Goal: Check status: Check status

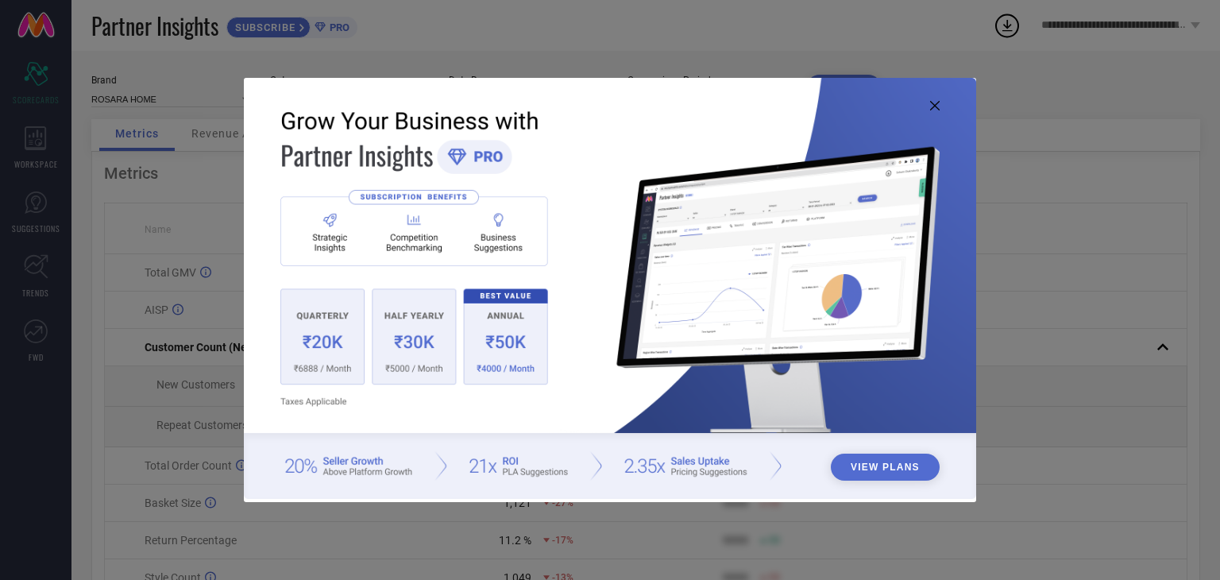
click at [931, 110] on img at bounding box center [610, 288] width 732 height 421
click at [932, 106] on icon at bounding box center [935, 106] width 10 height 10
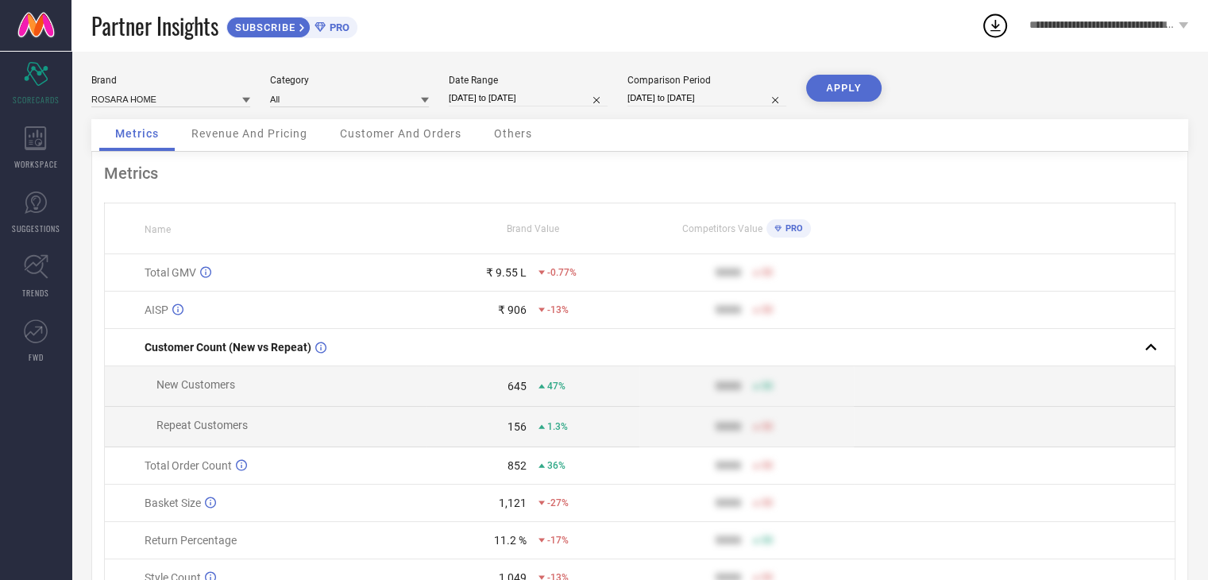
click at [492, 93] on input "19-07-2025 to 18-08-2025" at bounding box center [528, 98] width 159 height 17
select select "6"
select select "2025"
select select "7"
select select "2025"
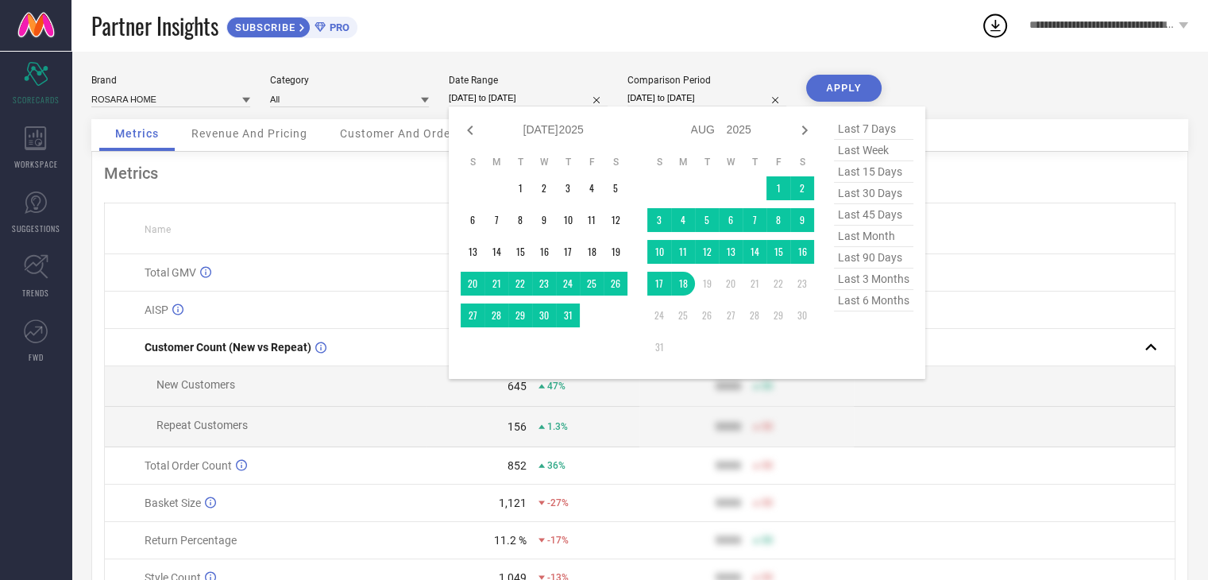
click at [861, 260] on span "last 90 days" at bounding box center [873, 257] width 79 height 21
type input "21-05-2025 to 18-08-2025"
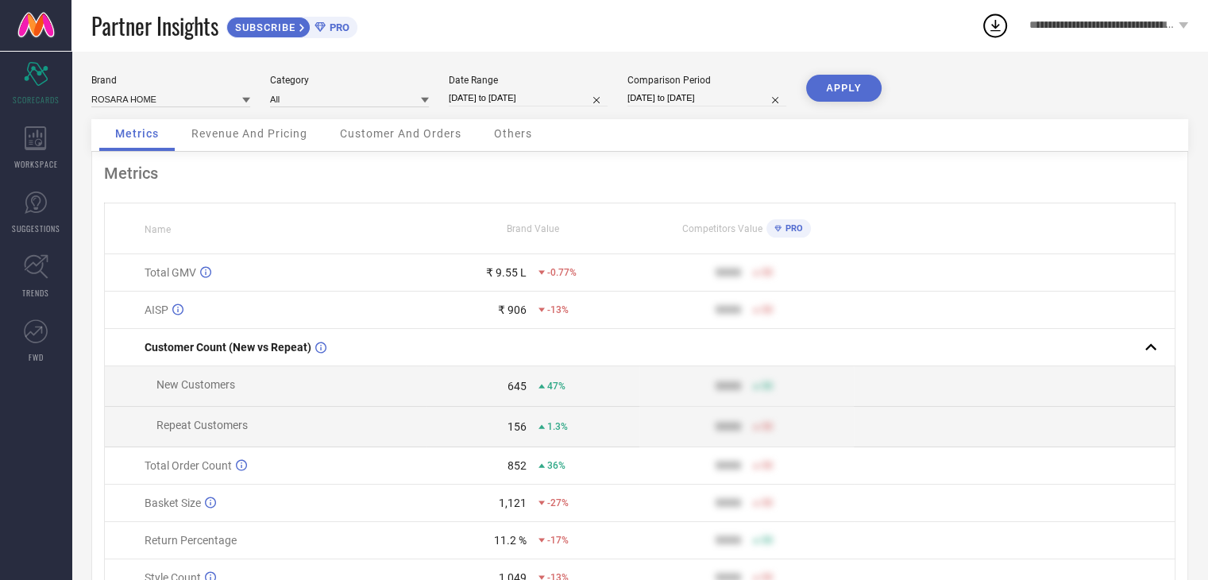
select select "6"
select select "2024"
select select "7"
select select "2024"
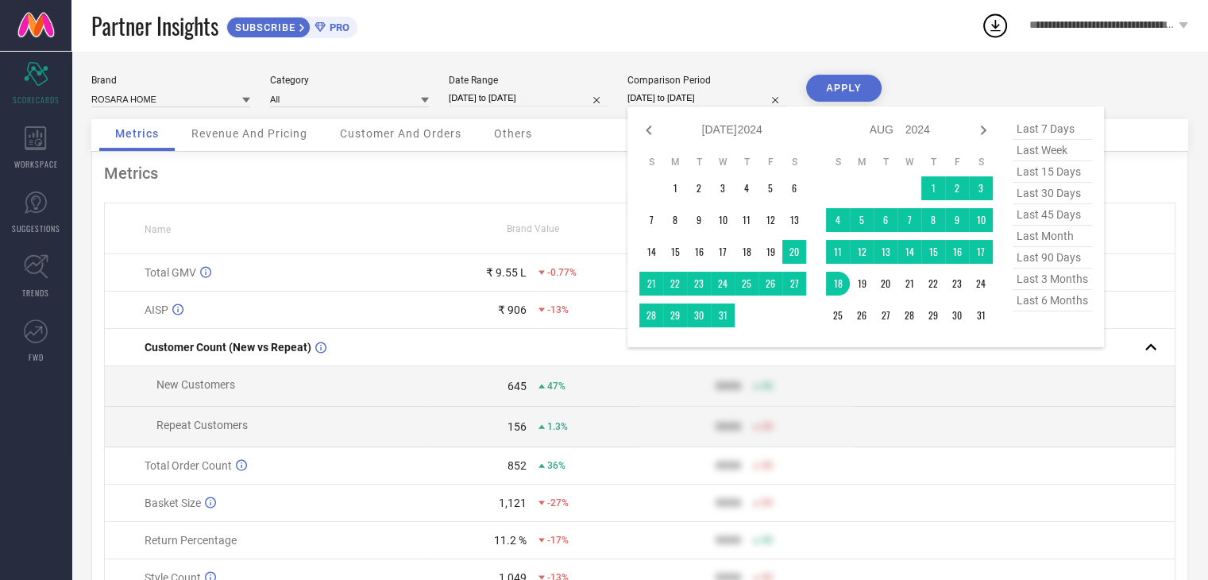
click at [702, 94] on input "19-07-2024 to 18-08-2024" at bounding box center [706, 98] width 159 height 17
click at [1030, 302] on span "last 6 months" at bounding box center [1051, 300] width 79 height 21
type input "[DATE] to [DATE]"
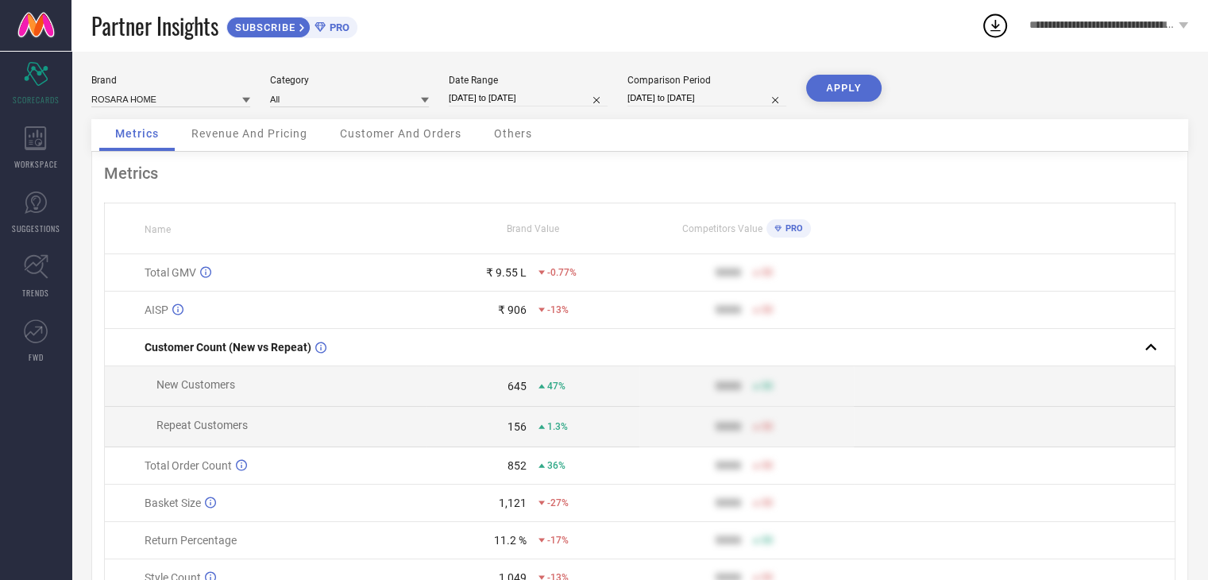
click at [834, 80] on button "APPLY" at bounding box center [843, 88] width 75 height 27
select select "4"
select select "2025"
select select "5"
select select "2025"
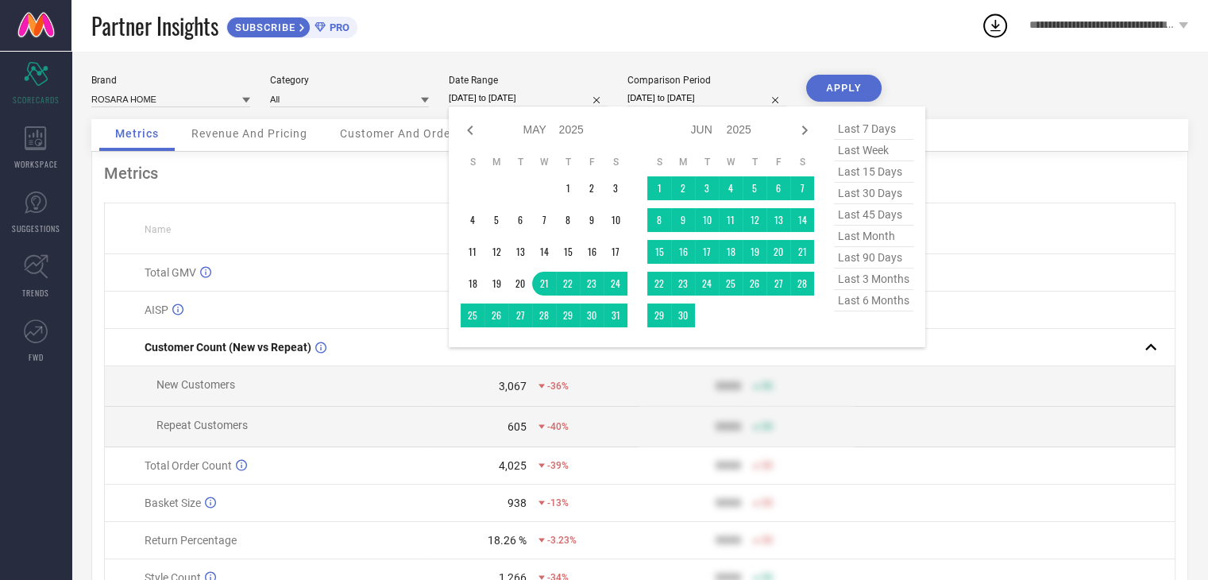
click at [513, 98] on input "21-05-2025 to 18-08-2025" at bounding box center [528, 98] width 159 height 17
click at [854, 305] on span "last 6 months" at bounding box center [873, 300] width 79 height 21
type input "[DATE] to [DATE]"
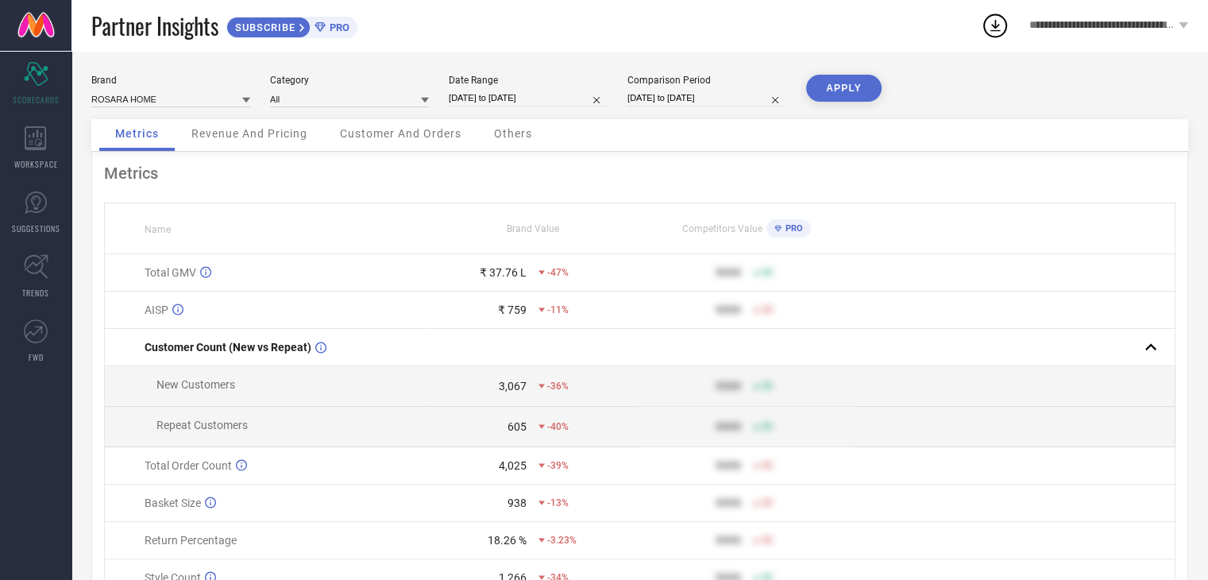
click at [838, 98] on button "APPLY" at bounding box center [843, 88] width 75 height 27
select select "1"
select select "2025"
select select "2"
select select "2025"
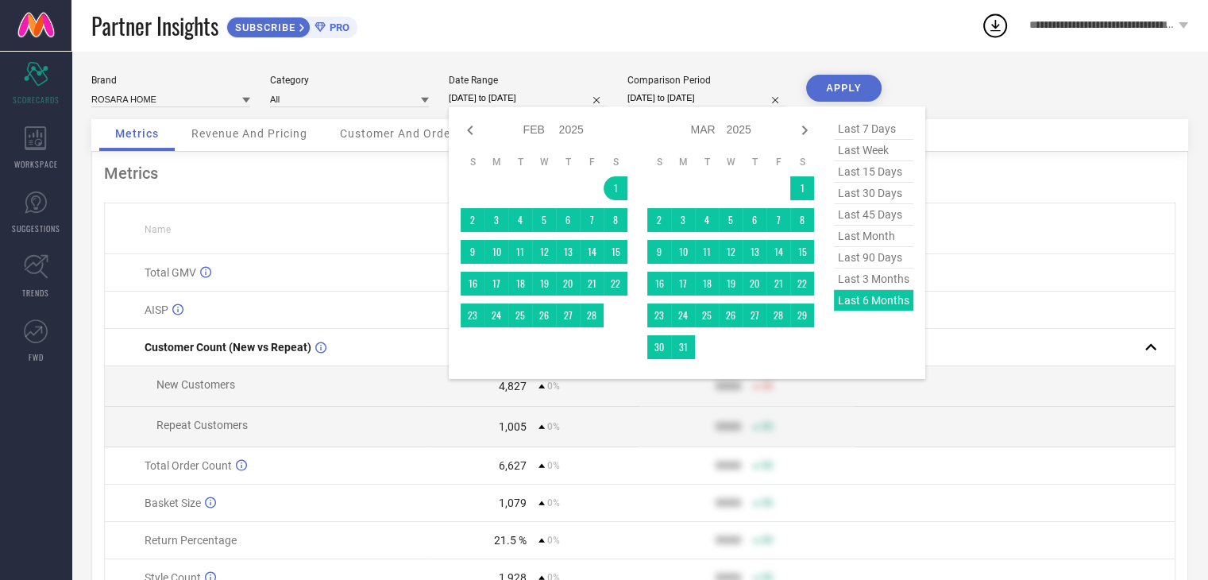
click at [533, 94] on input "[DATE] to [DATE]" at bounding box center [528, 98] width 159 height 17
click at [851, 283] on span "last 3 months" at bounding box center [873, 278] width 79 height 21
type input "01-05-2025 to 31-07-2025"
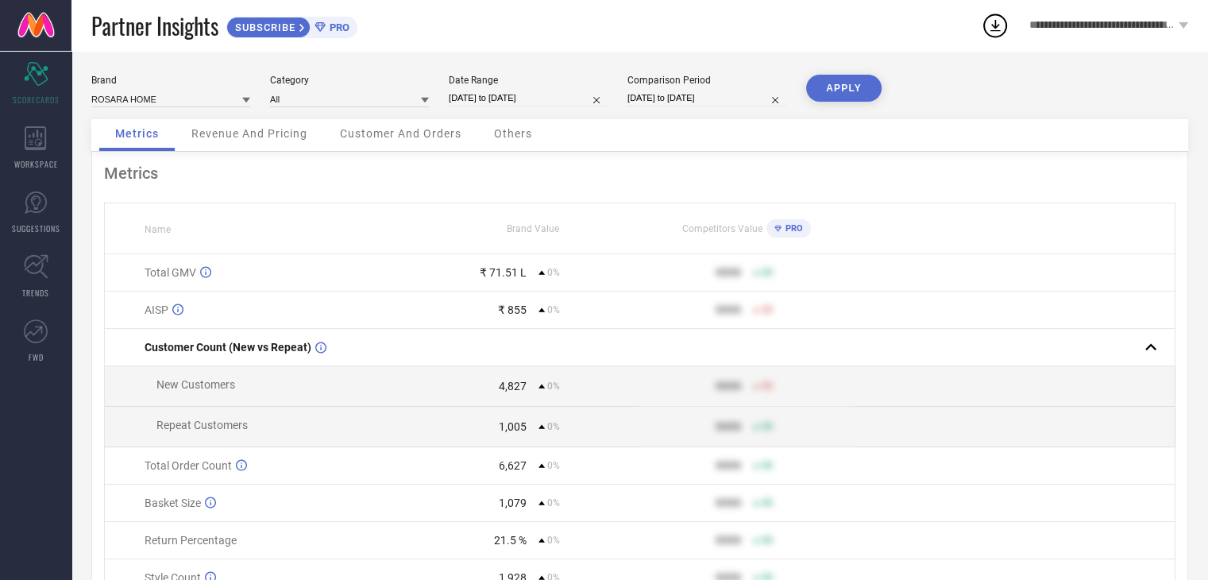
select select "1"
select select "2025"
select select "2"
select select "2025"
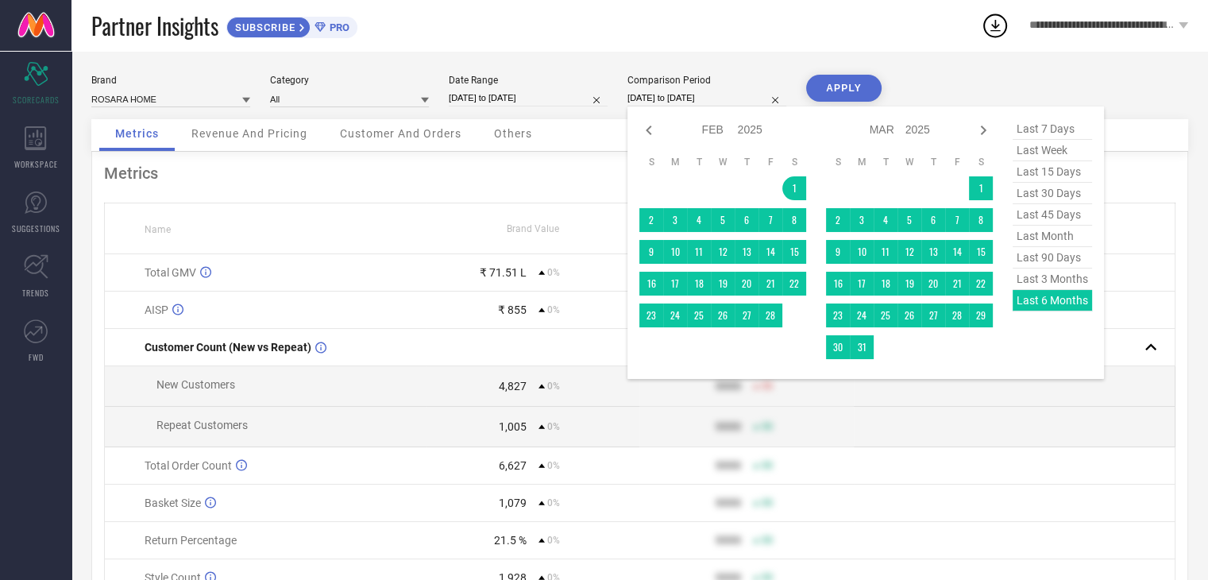
click at [673, 90] on input "[DATE] to [DATE]" at bounding box center [706, 98] width 159 height 17
click at [1050, 306] on div "last 7 days last week last 15 days last 30 days last 45 days last month last 90…" at bounding box center [1051, 242] width 79 height 249
click at [846, 87] on button "APPLY" at bounding box center [843, 88] width 75 height 27
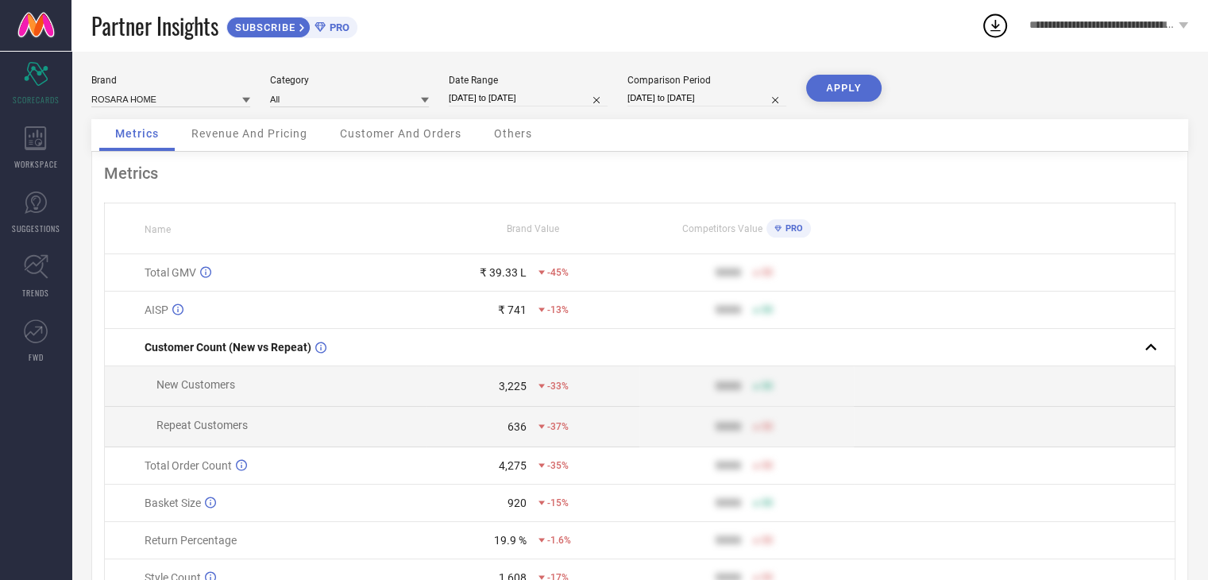
click at [241, 144] on div "Revenue And Pricing" at bounding box center [249, 135] width 148 height 32
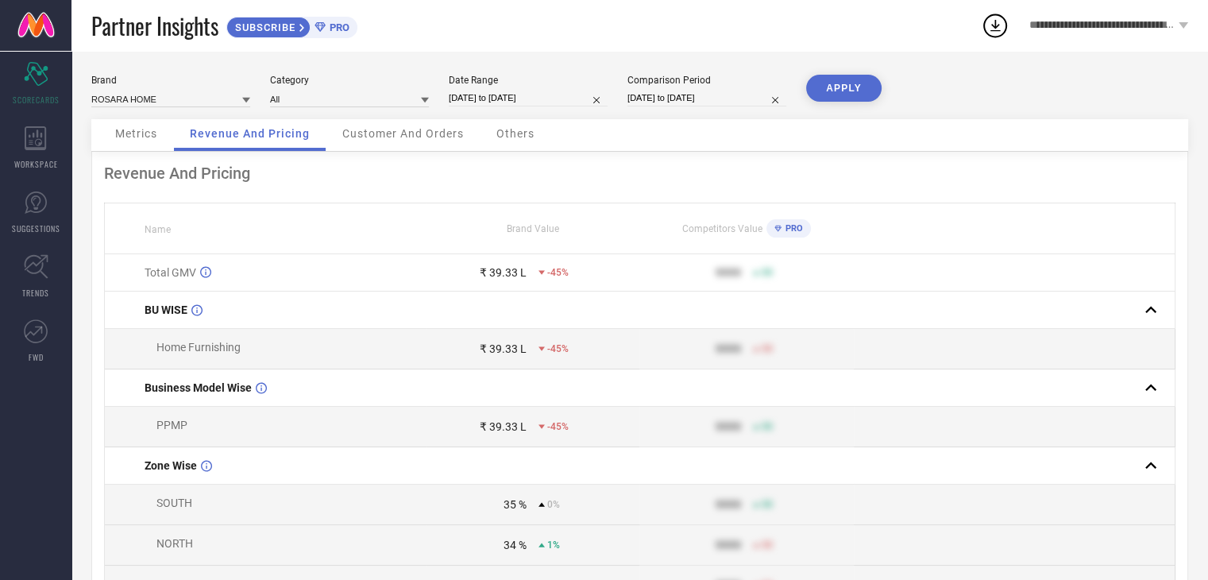
click at [399, 135] on span "Customer And Orders" at bounding box center [402, 133] width 121 height 13
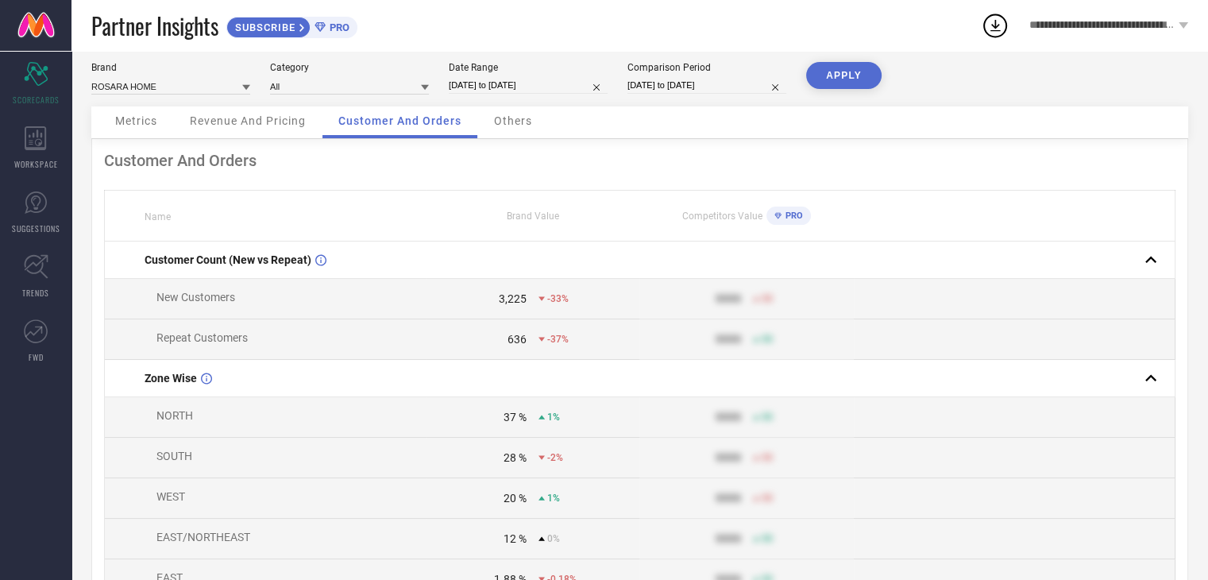
scroll to position [12, 0]
click at [261, 121] on span "Revenue And Pricing" at bounding box center [248, 121] width 116 height 13
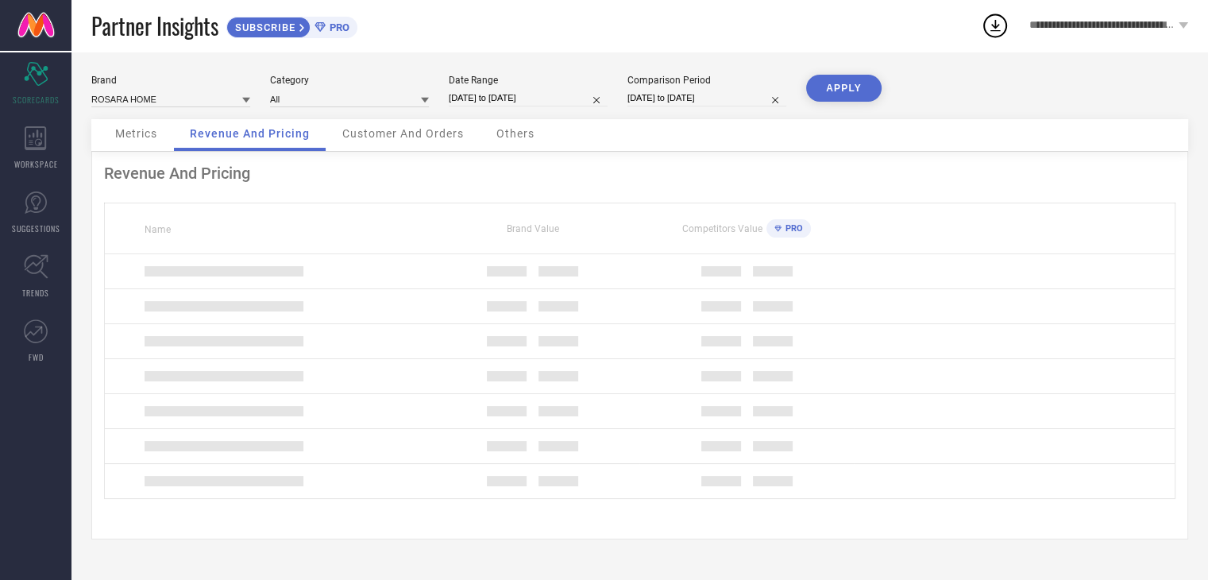
scroll to position [0, 0]
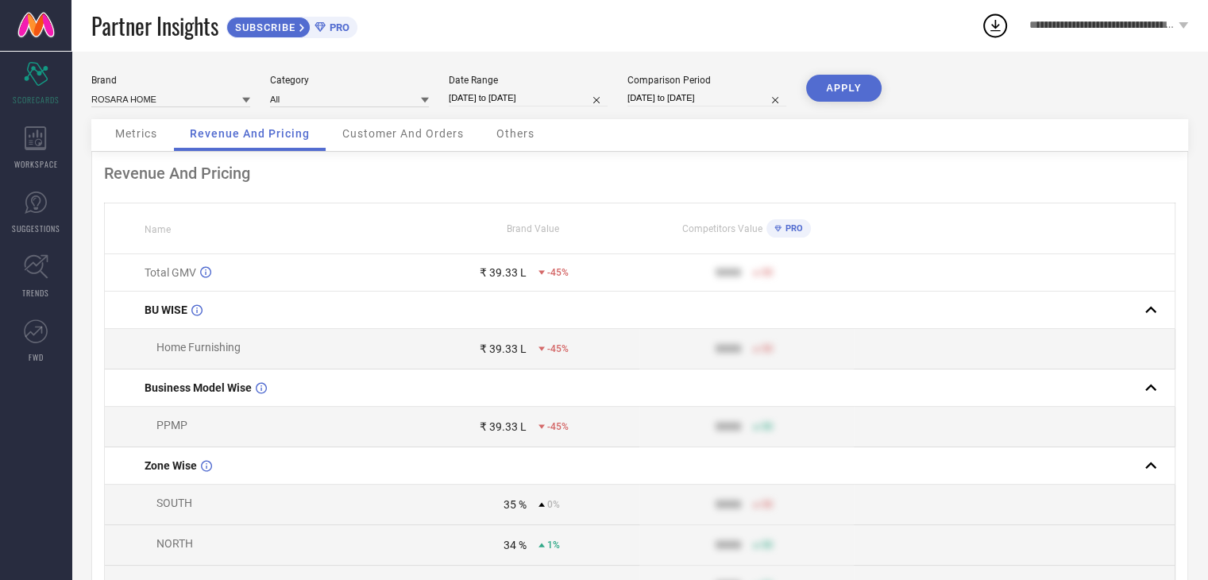
click at [375, 135] on span "Customer And Orders" at bounding box center [402, 133] width 121 height 13
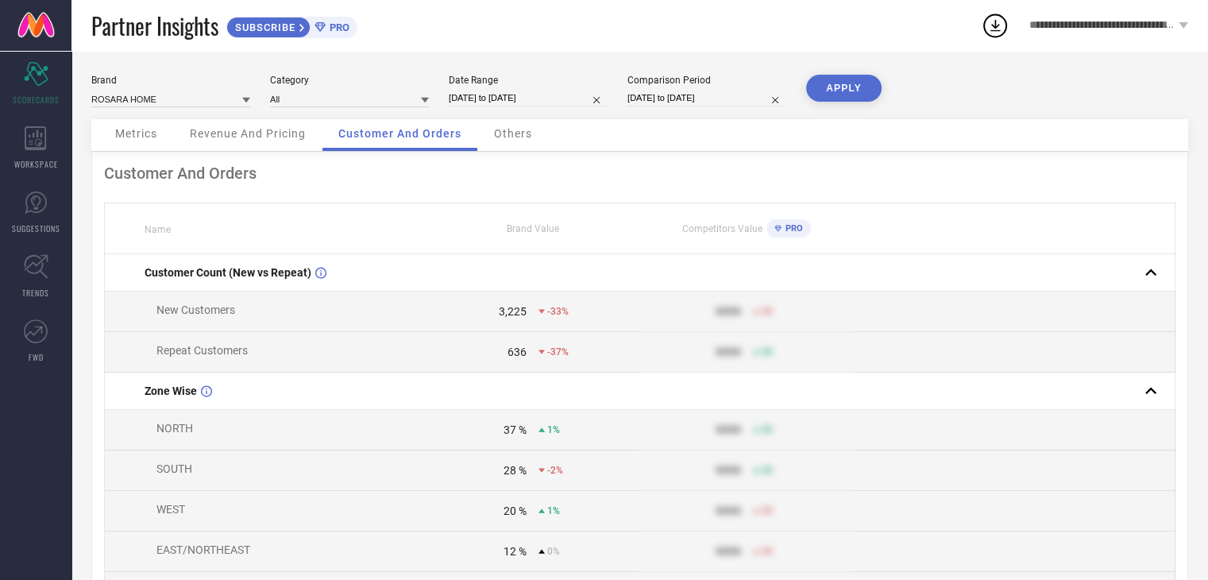
click at [267, 133] on span "Revenue And Pricing" at bounding box center [248, 133] width 116 height 13
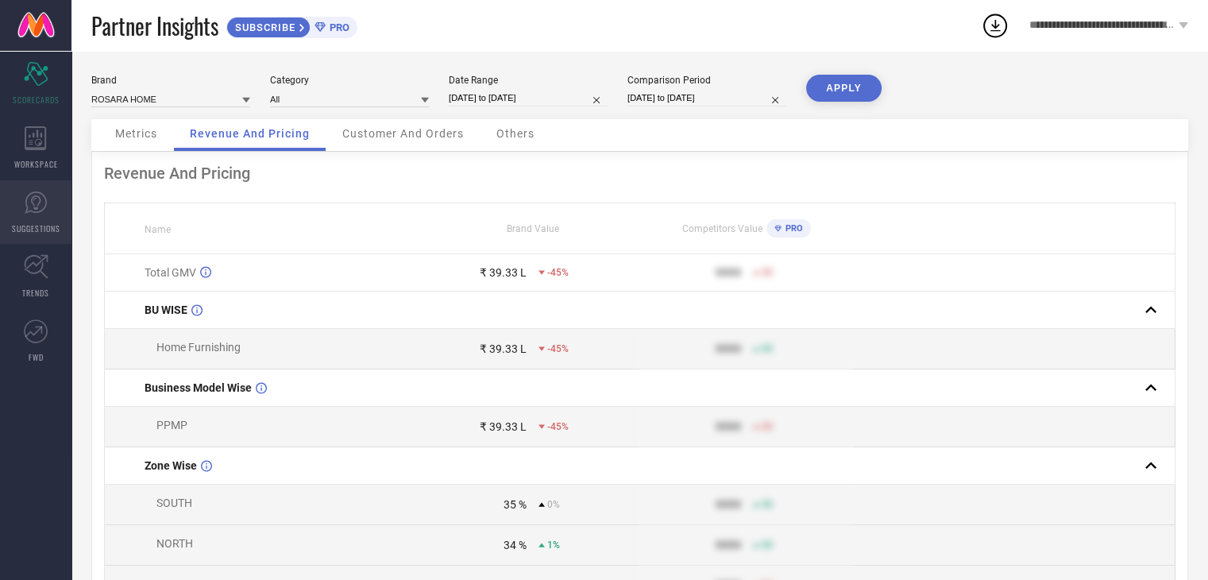
click at [34, 231] on span "SUGGESTIONS" at bounding box center [36, 228] width 48 height 12
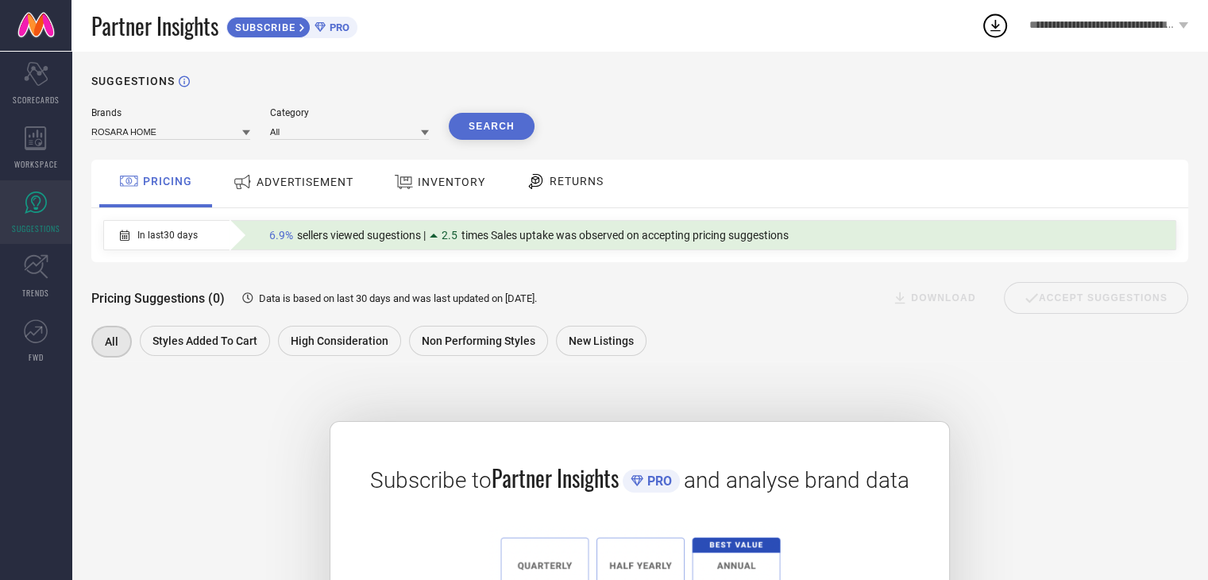
click at [279, 186] on span "ADVERTISEMENT" at bounding box center [304, 181] width 97 height 13
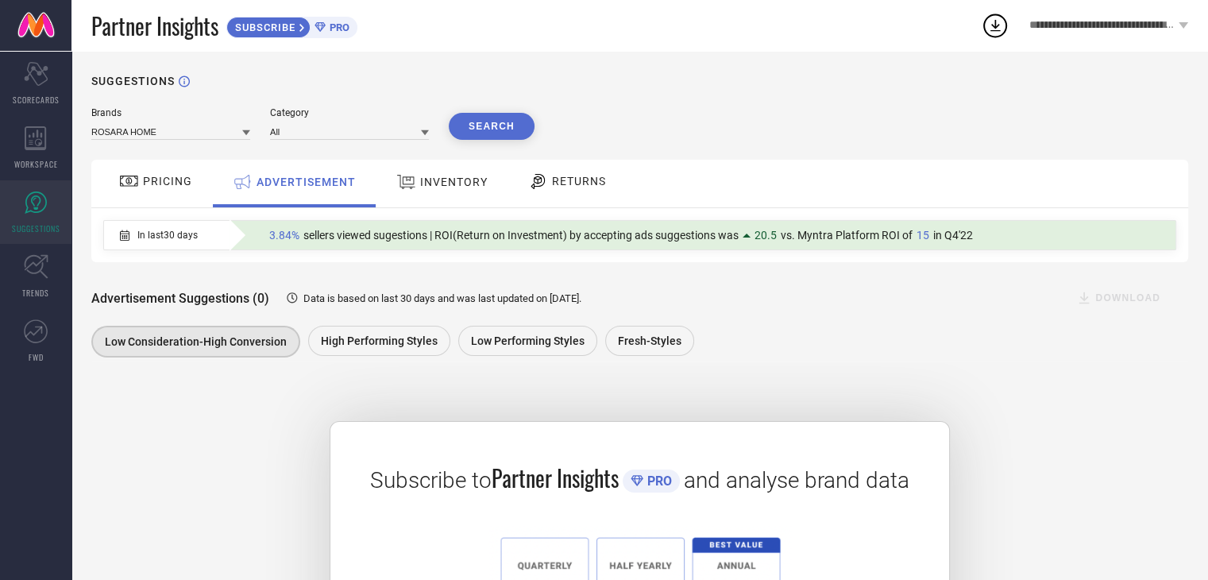
click at [457, 191] on div "INVENTORY" at bounding box center [441, 182] width 99 height 29
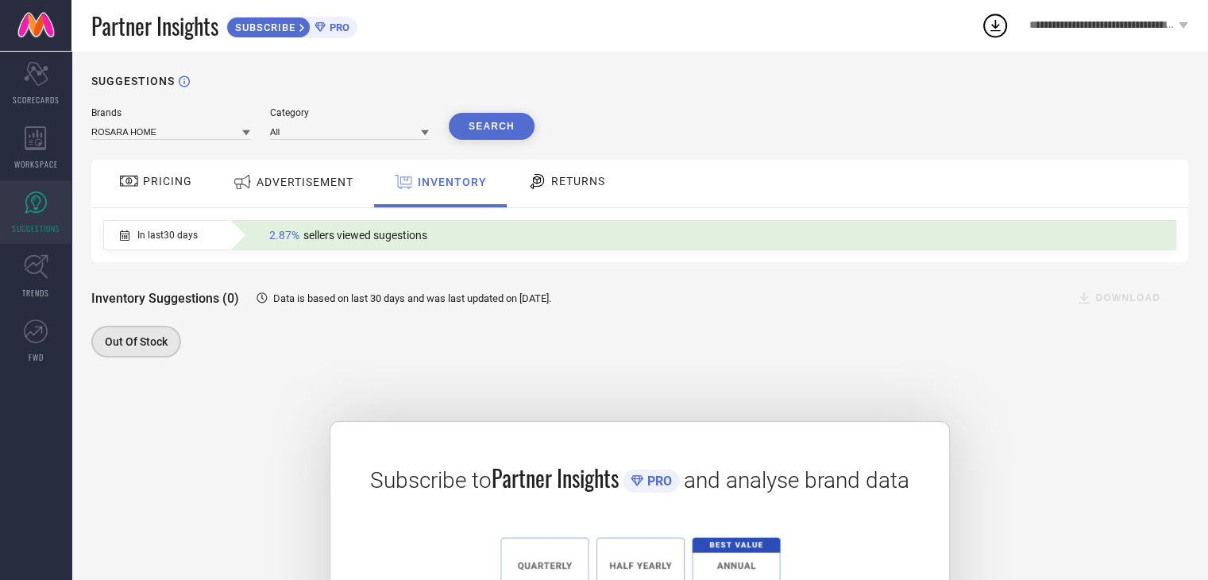
click at [571, 190] on div "RETURNS" at bounding box center [566, 181] width 86 height 27
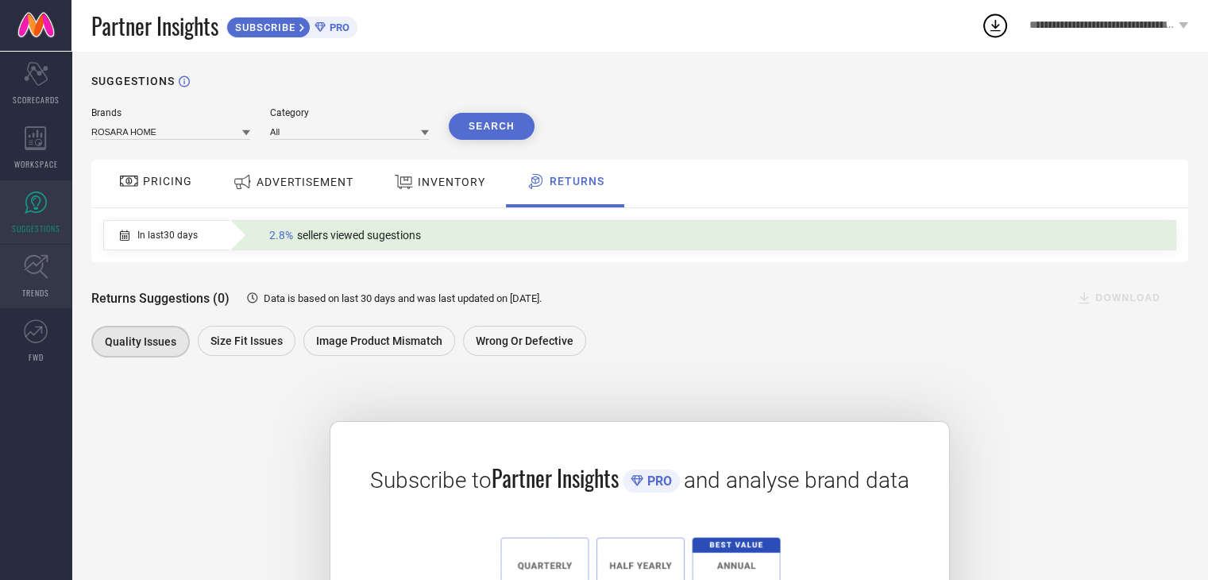
click at [44, 274] on icon at bounding box center [36, 267] width 24 height 24
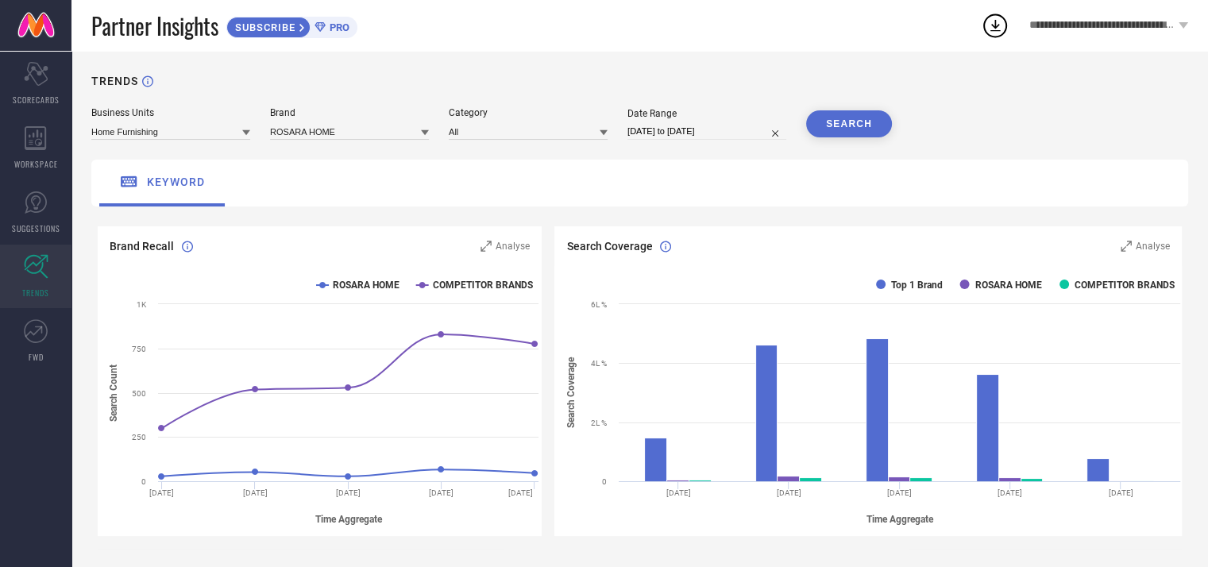
select select "6"
select select "2025"
select select "7"
select select "2025"
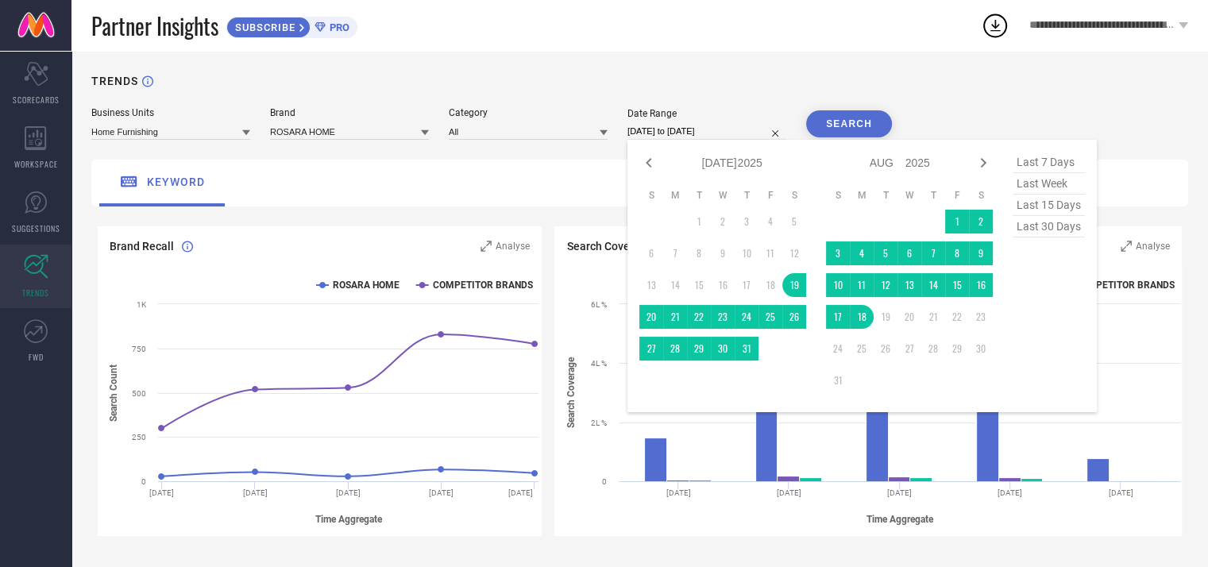
click at [664, 134] on input "19-07-2025 to 18-08-2025" at bounding box center [706, 131] width 159 height 17
click at [1031, 228] on span "last 30 days" at bounding box center [1048, 226] width 72 height 21
type input "22-07-2025 to 20-08-2025"
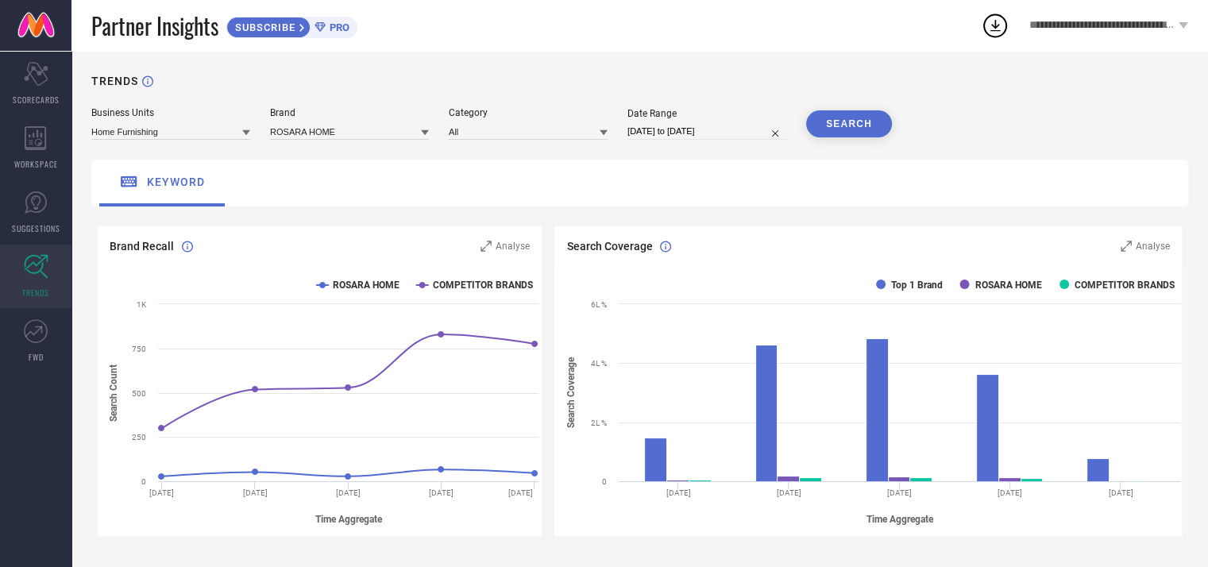
click at [840, 121] on button "SEARCH" at bounding box center [849, 123] width 86 height 27
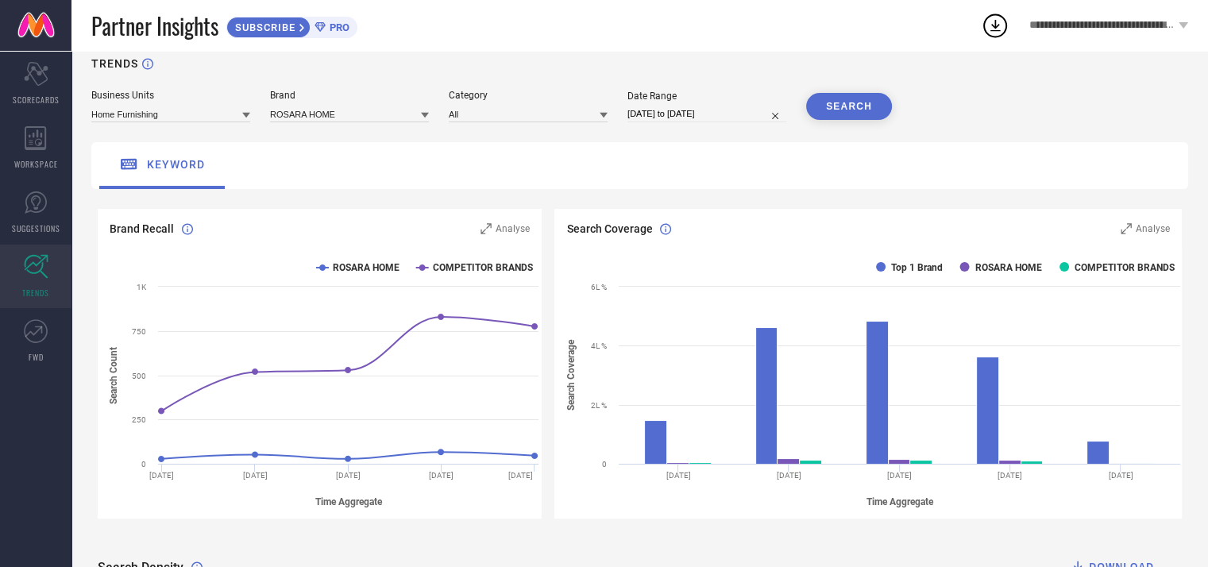
scroll to position [17, 0]
click at [470, 114] on input at bounding box center [528, 114] width 159 height 17
click at [476, 115] on input at bounding box center [528, 114] width 159 height 17
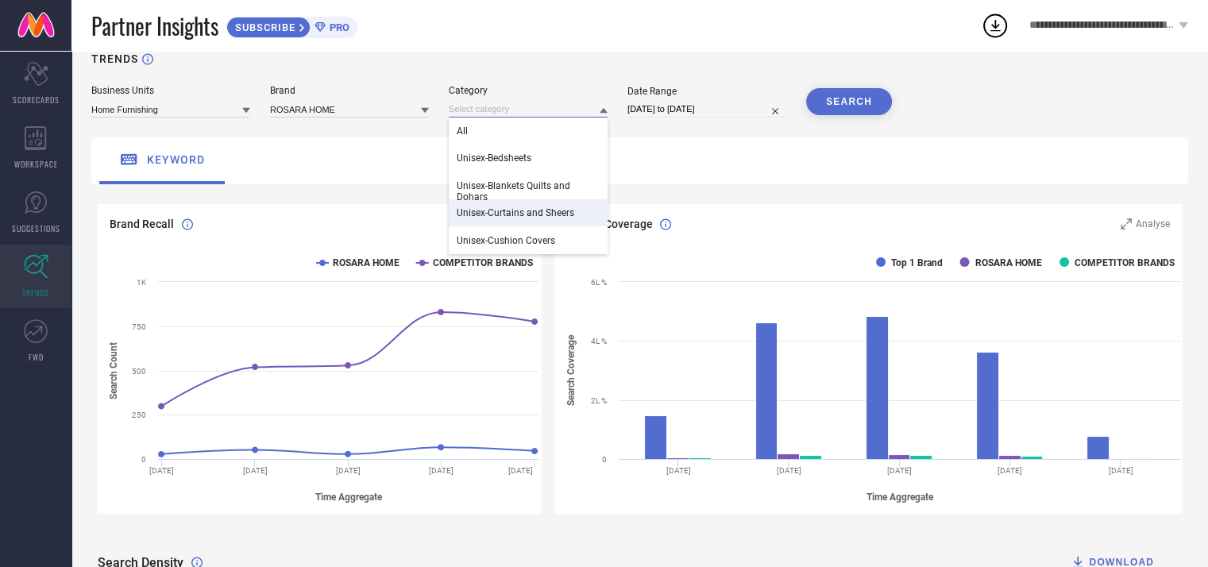
scroll to position [41, 0]
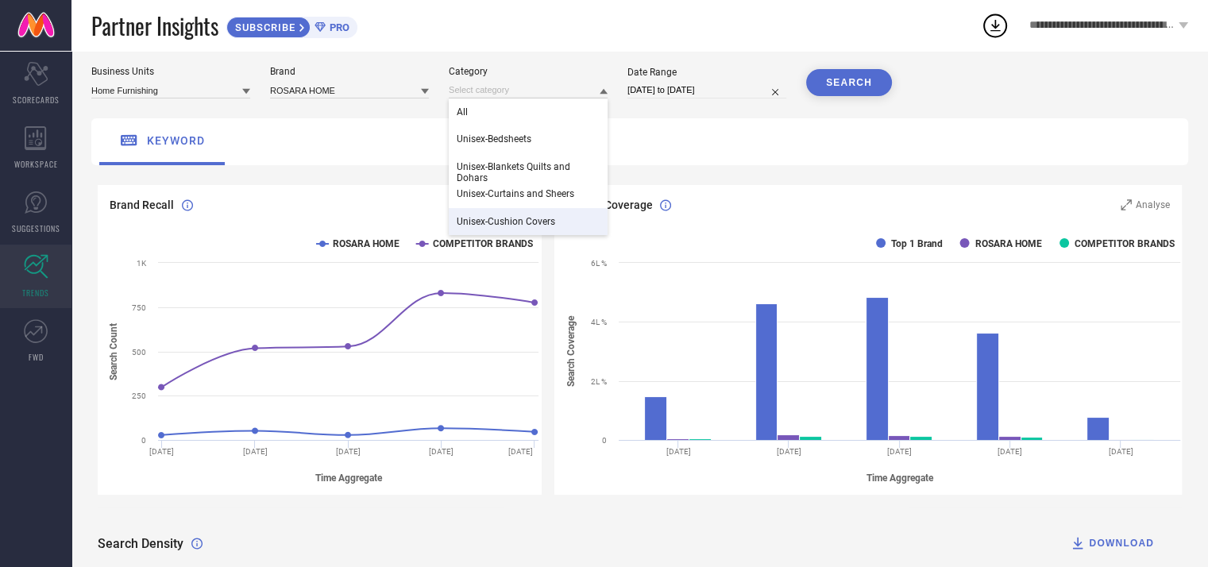
click at [492, 220] on span "Unisex-Cushion Covers" at bounding box center [506, 221] width 98 height 11
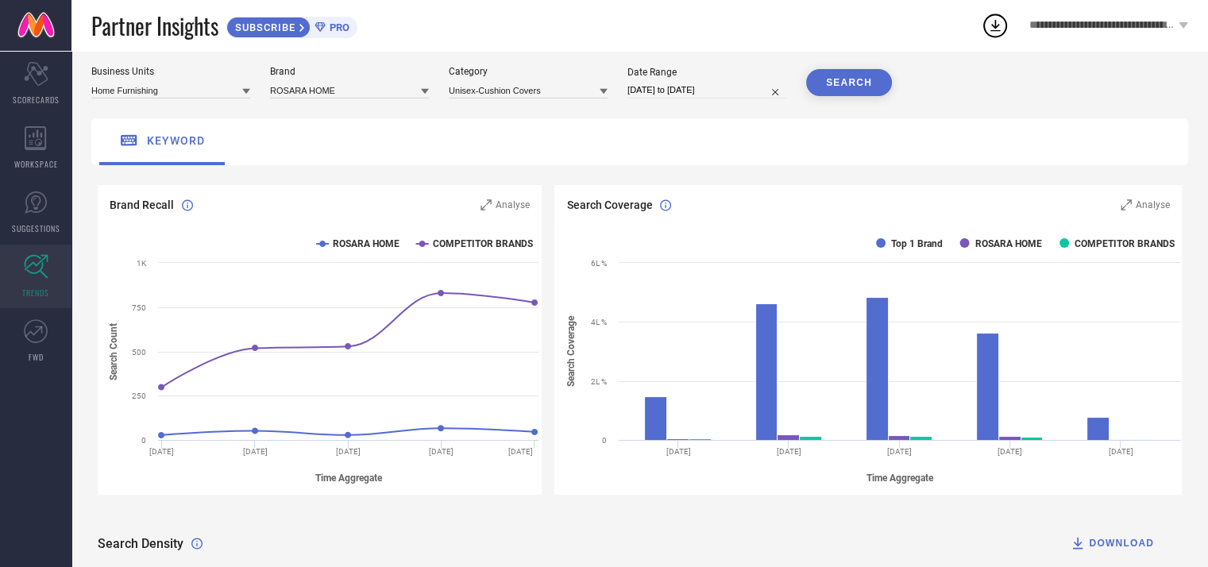
click at [840, 82] on button "SEARCH" at bounding box center [849, 82] width 86 height 27
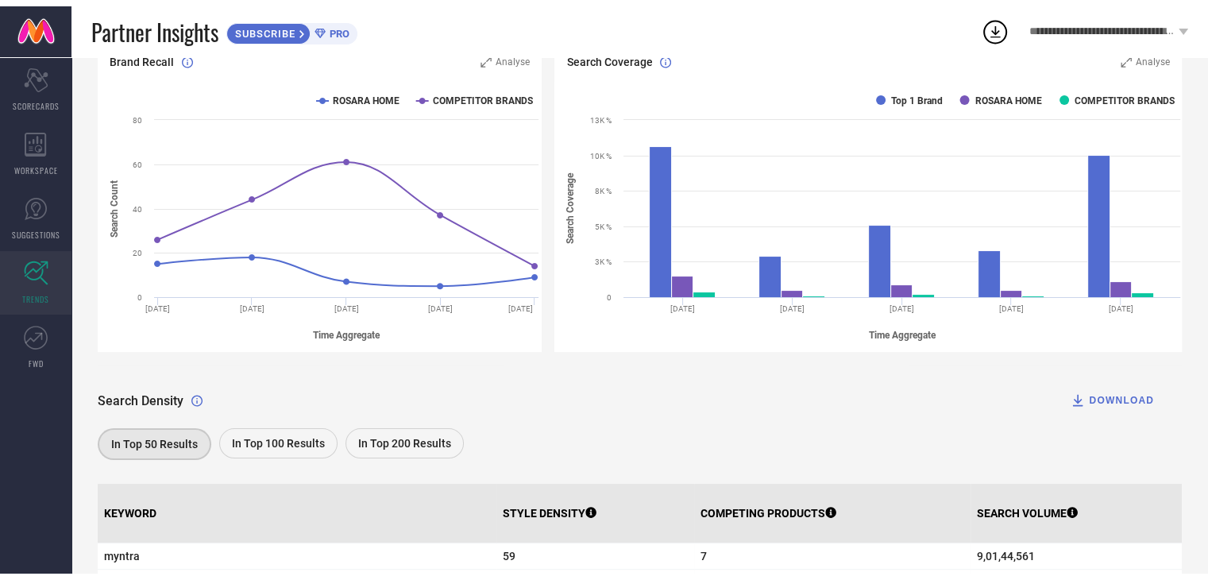
scroll to position [0, 0]
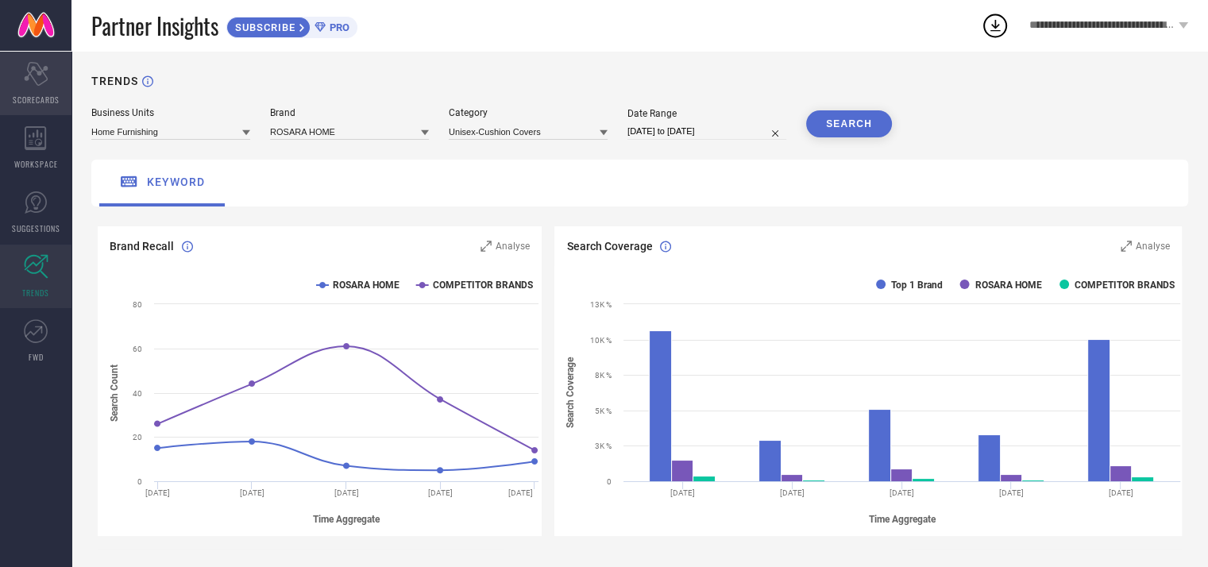
click at [32, 77] on icon "Scorecard" at bounding box center [36, 74] width 25 height 24
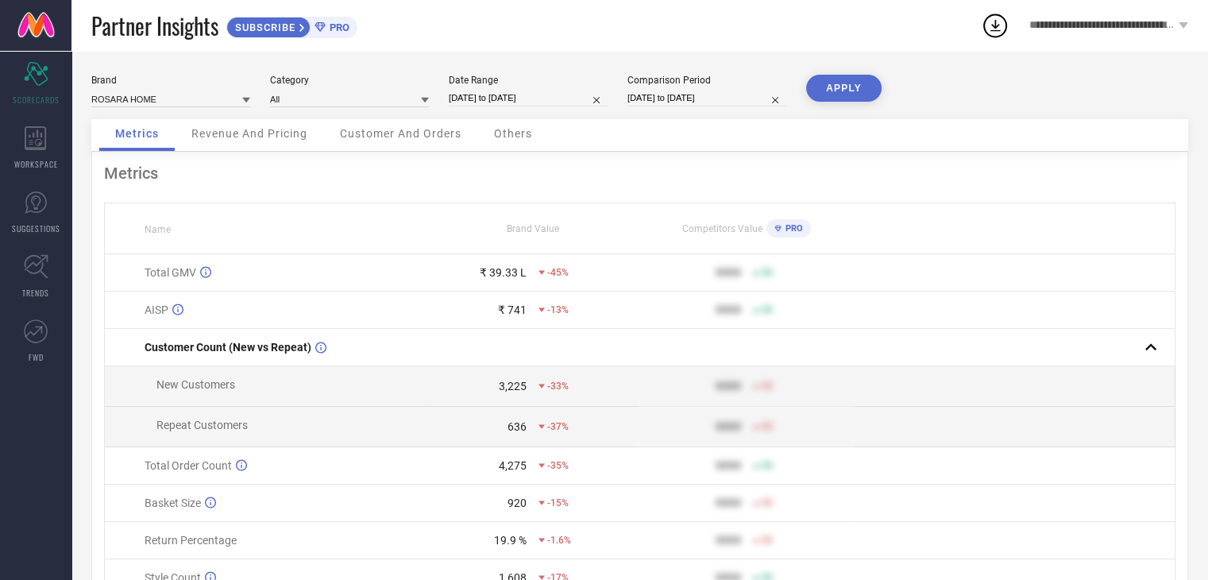
select select "4"
select select "2025"
select select "5"
select select "2025"
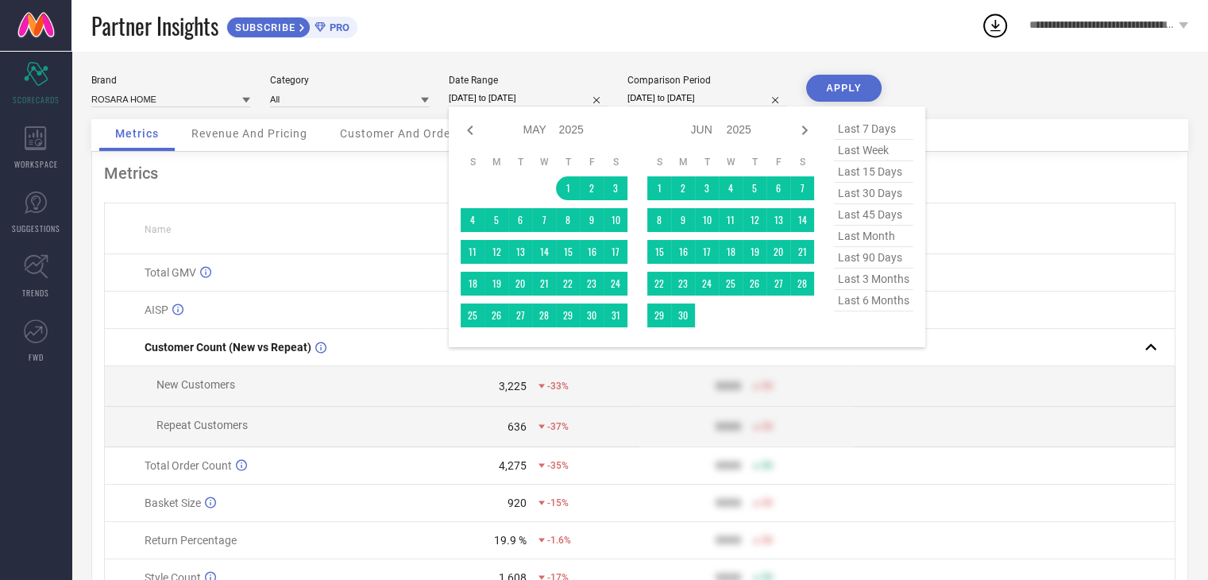
click at [476, 98] on input "01-05-2025 to 31-07-2025" at bounding box center [528, 98] width 159 height 17
click at [804, 128] on icon at bounding box center [805, 130] width 6 height 10
select select "5"
select select "2025"
select select "6"
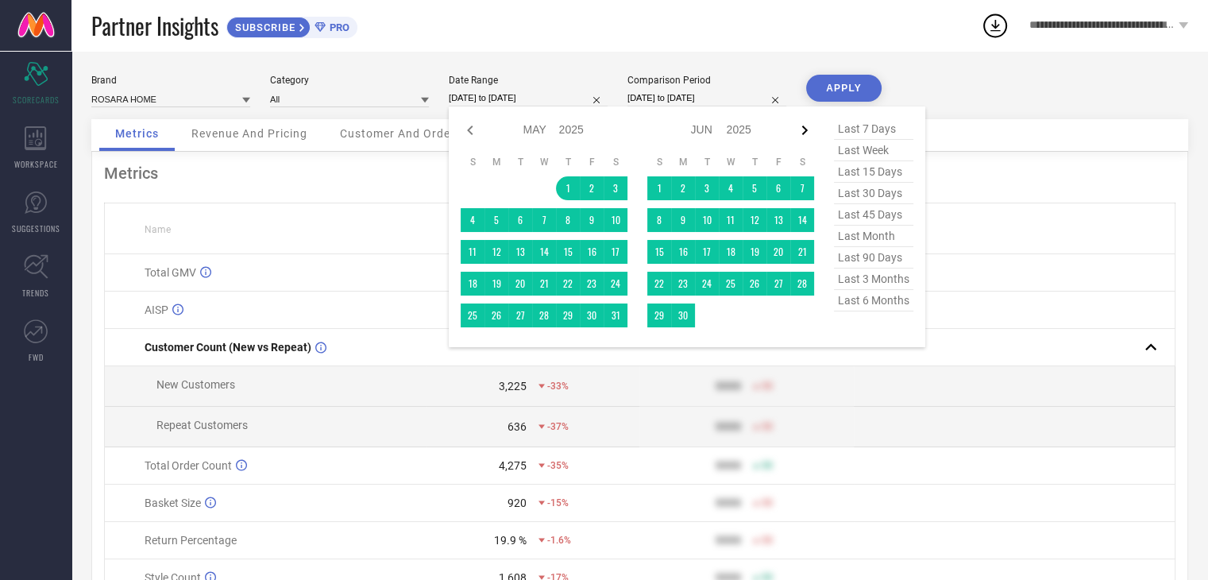
select select "2025"
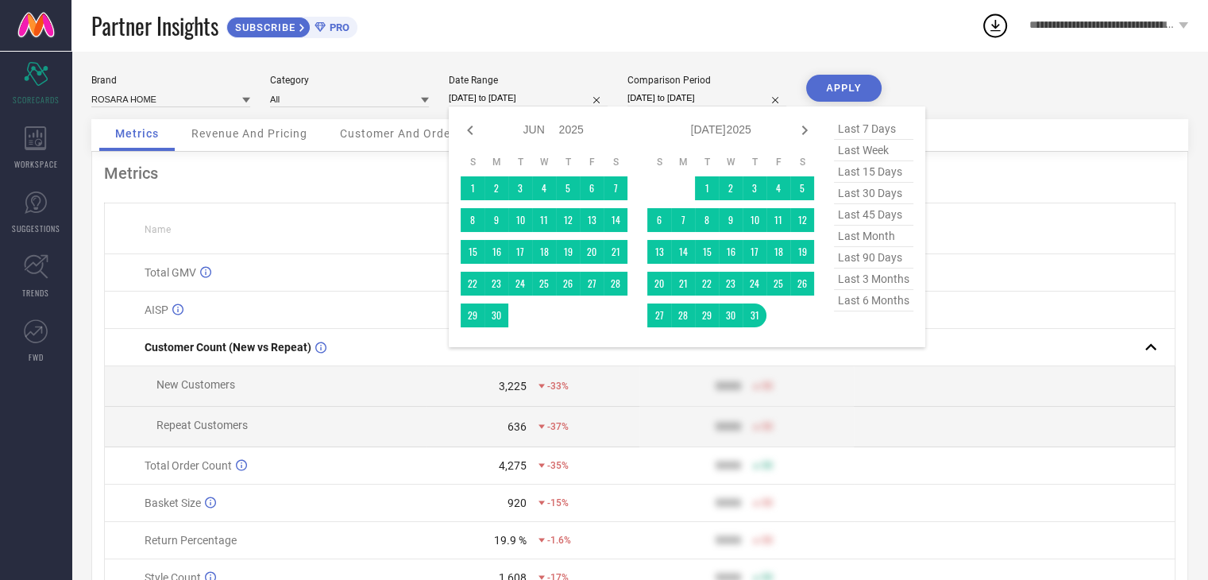
click at [804, 128] on icon at bounding box center [805, 130] width 6 height 10
select select "6"
select select "2025"
select select "7"
select select "2025"
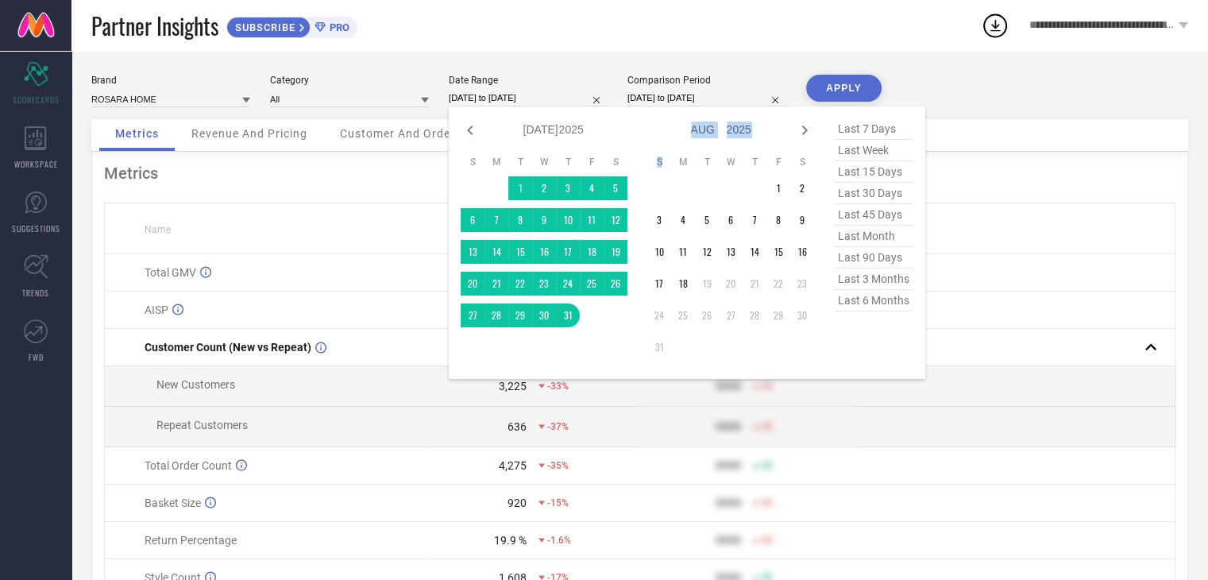
click at [804, 128] on icon at bounding box center [805, 130] width 6 height 10
select select "7"
select select "2025"
select select "8"
select select "2025"
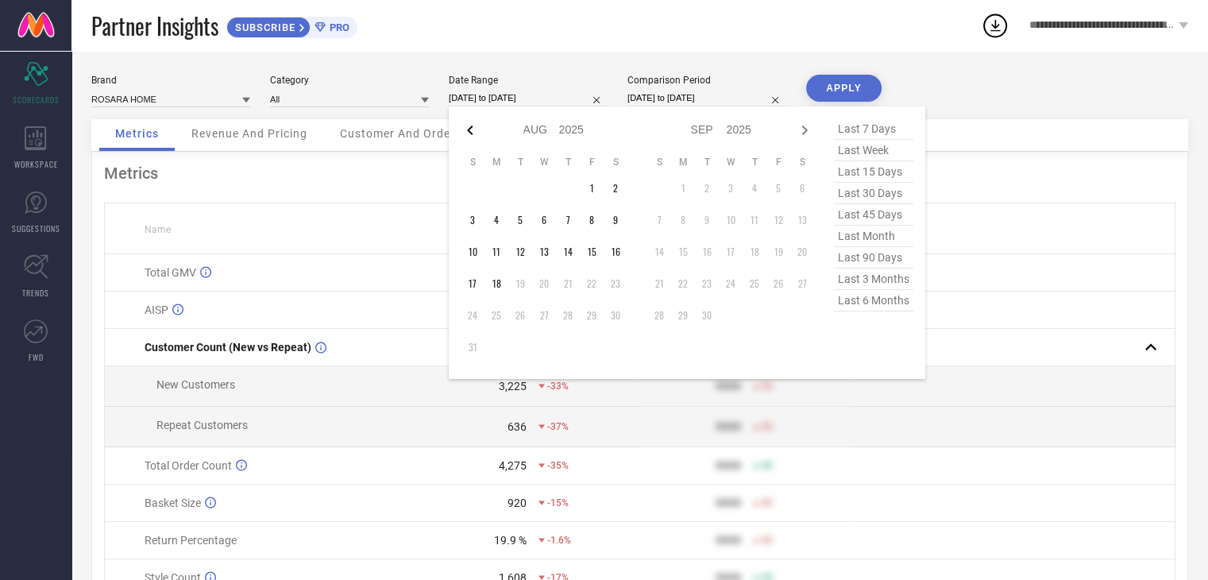
click at [468, 128] on icon at bounding box center [470, 130] width 19 height 19
select select "6"
select select "2025"
select select "7"
select select "2025"
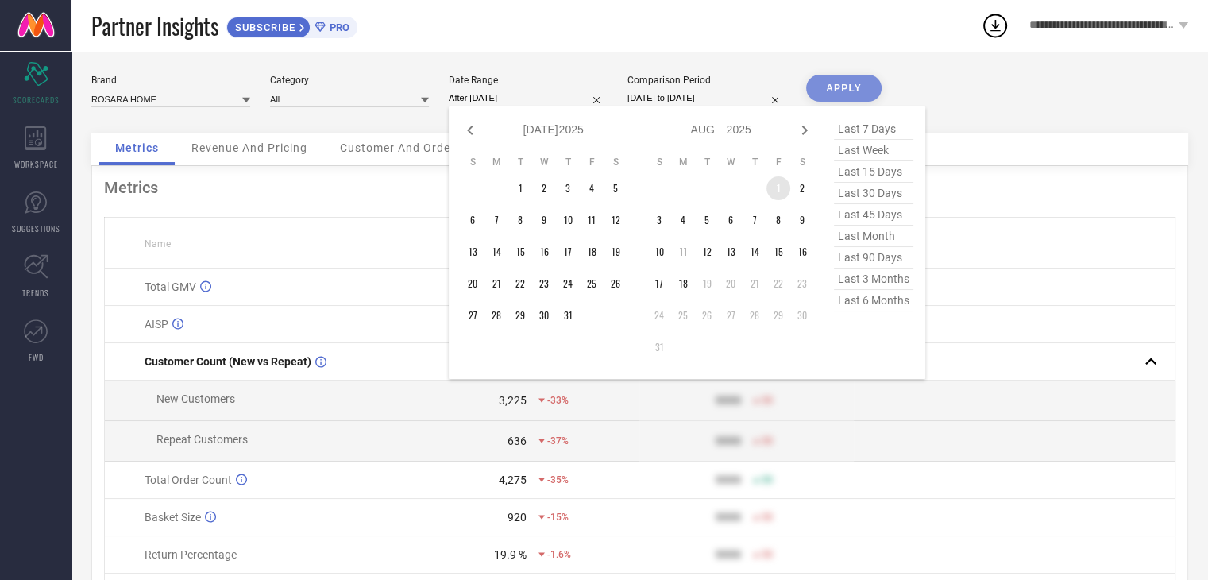
click at [775, 186] on td "1" at bounding box center [778, 188] width 24 height 24
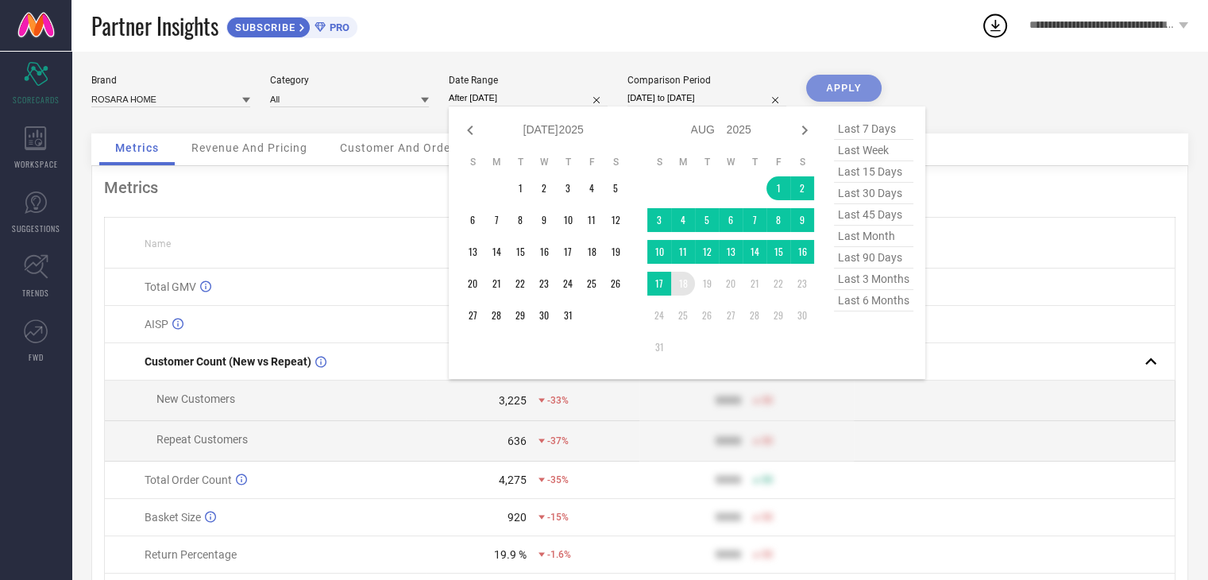
type input "[DATE] to [DATE]"
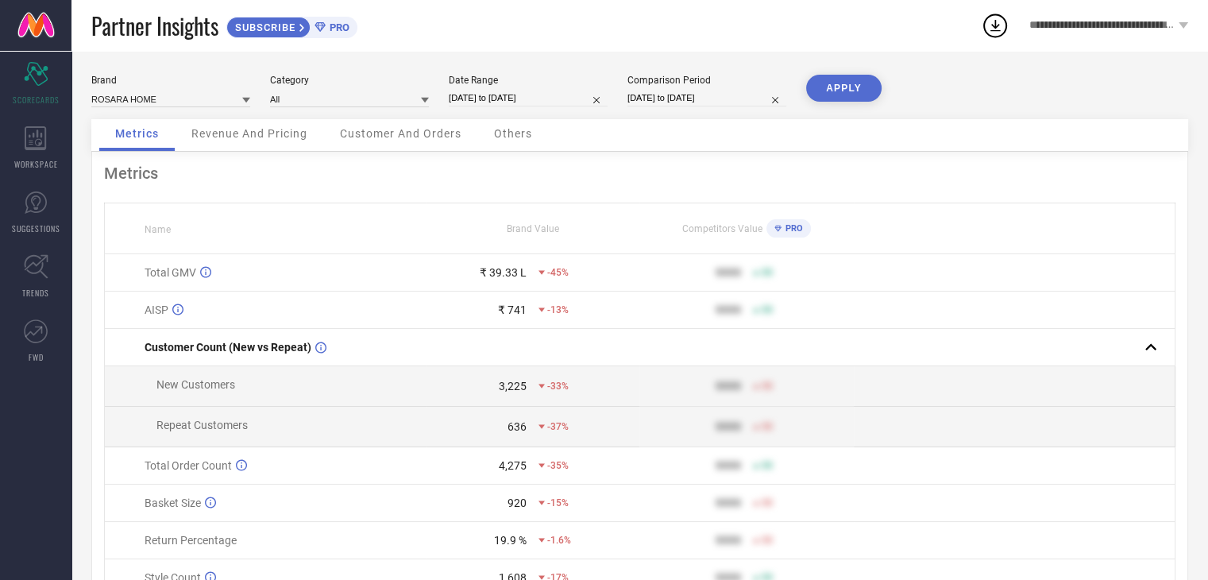
select select "1"
select select "2025"
select select "2"
select select "2025"
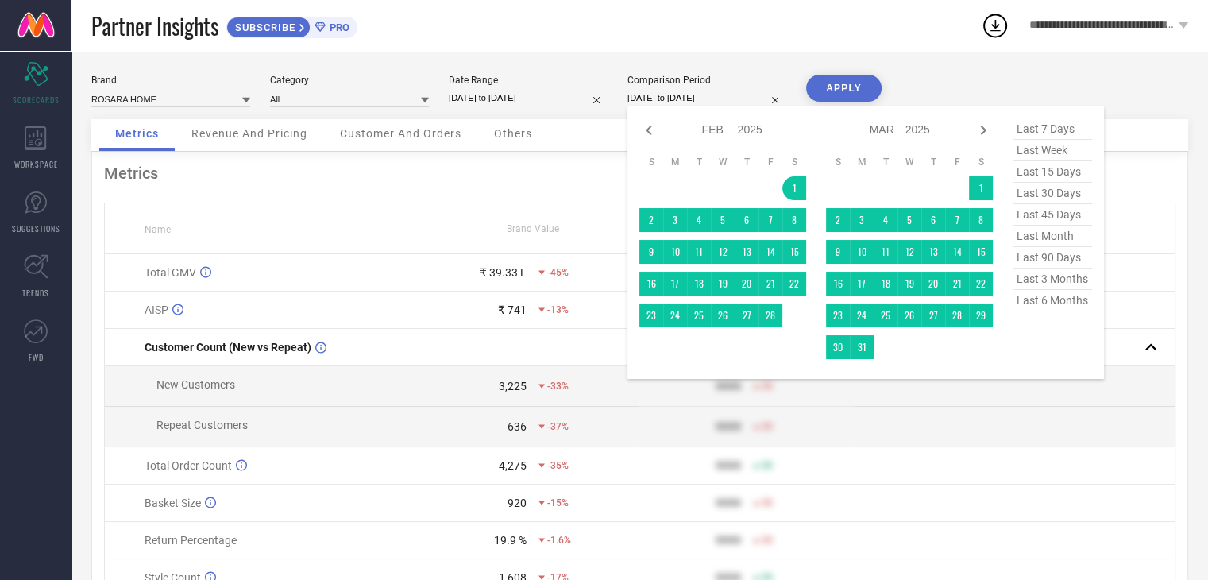
click at [661, 99] on input "[DATE] to [DATE]" at bounding box center [706, 98] width 159 height 17
click at [1044, 242] on span "last month" at bounding box center [1051, 235] width 79 height 21
type input "01-07-2025 to 31-07-2025"
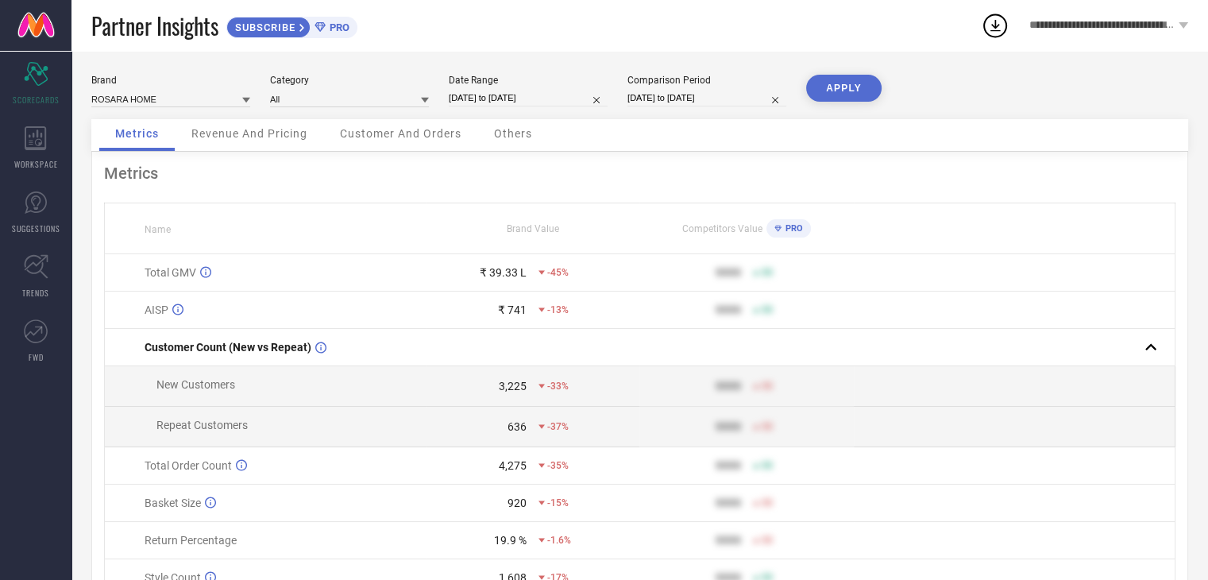
click at [835, 91] on button "APPLY" at bounding box center [843, 88] width 75 height 27
click at [661, 94] on input "01-07-2025 to 31-07-2025" at bounding box center [706, 98] width 159 height 17
select select "6"
select select "2025"
select select "7"
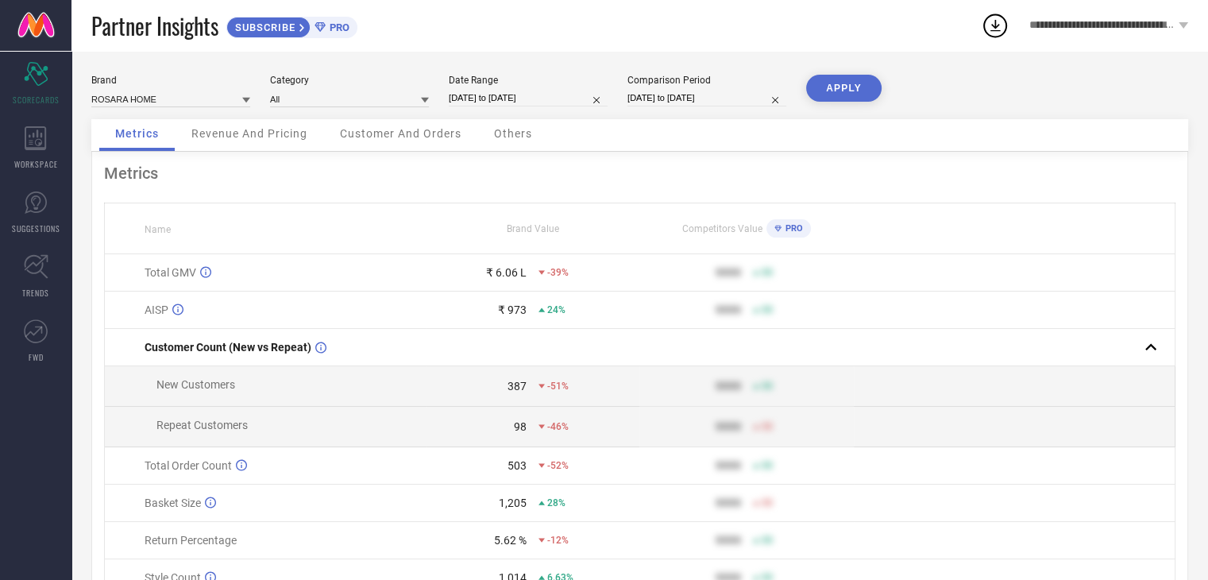
select select "2025"
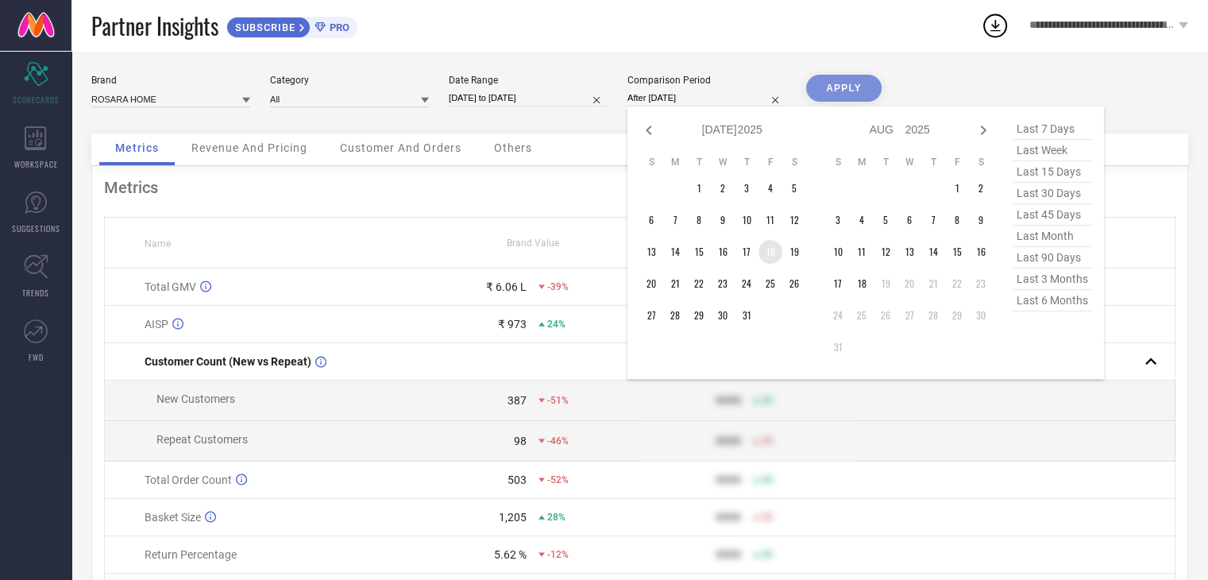
click at [773, 252] on td "18" at bounding box center [770, 252] width 24 height 24
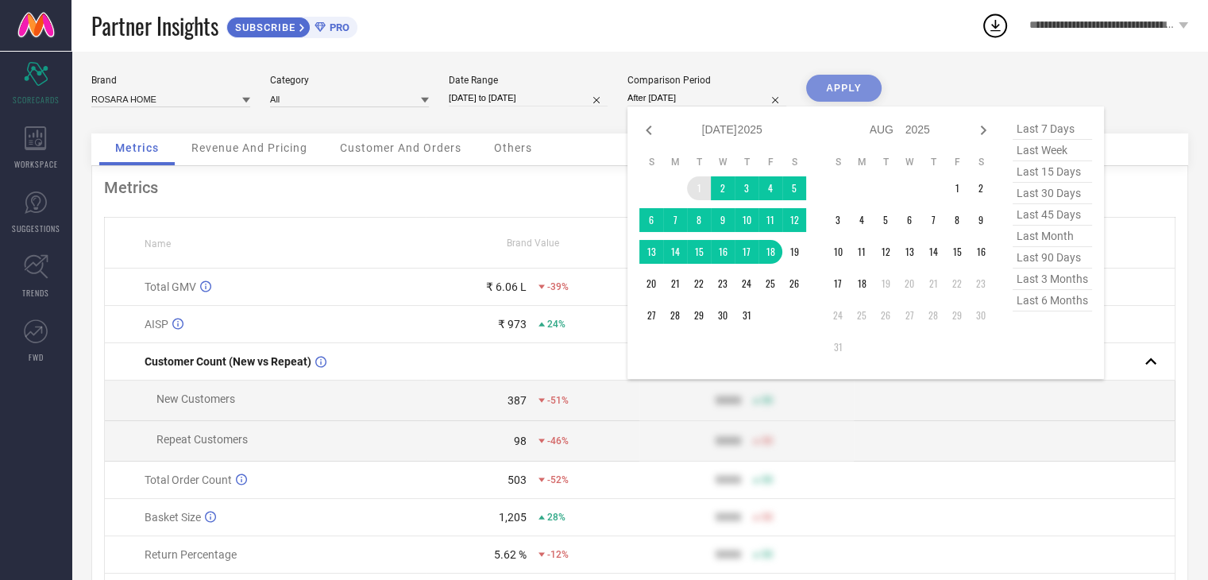
type input "[DATE] to [DATE]"
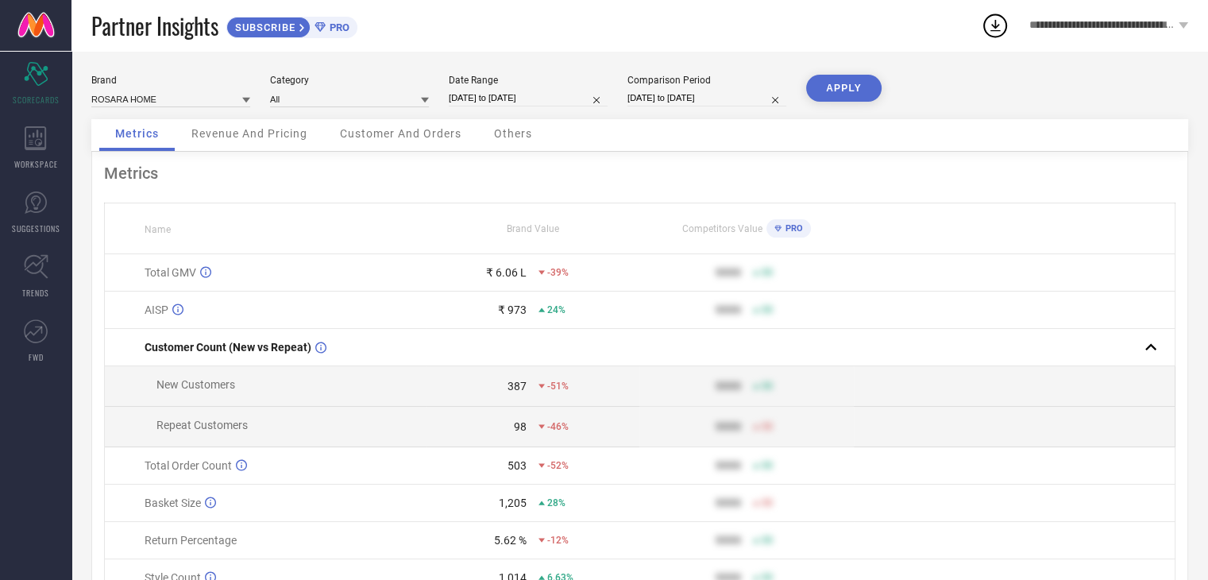
click at [835, 87] on button "APPLY" at bounding box center [843, 88] width 75 height 27
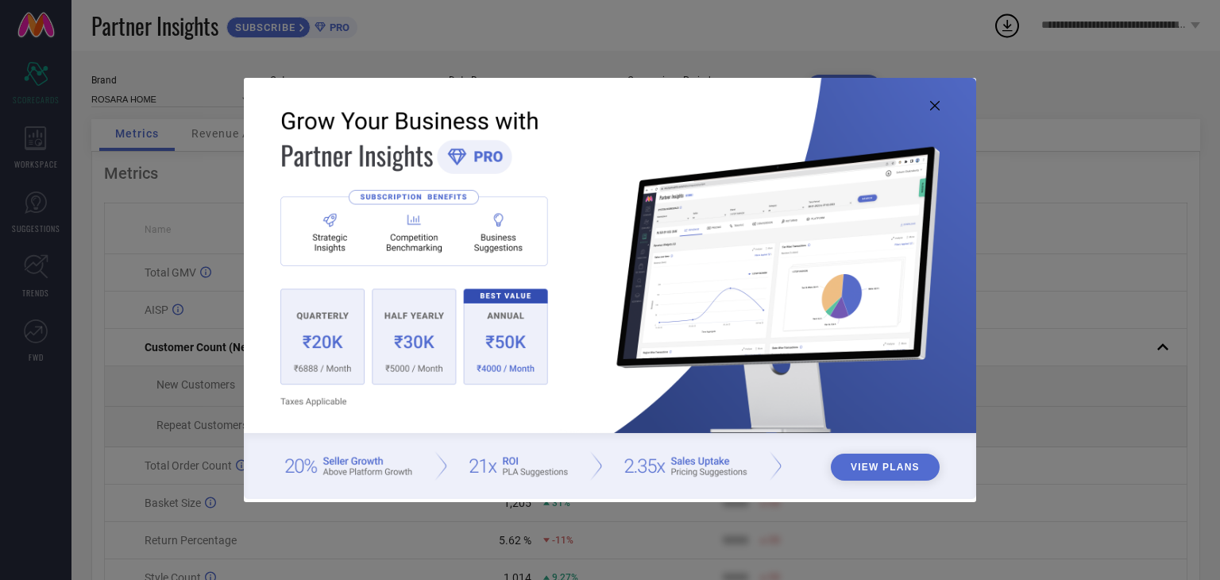
click at [931, 99] on img at bounding box center [610, 288] width 732 height 421
click at [936, 106] on icon at bounding box center [935, 106] width 10 height 10
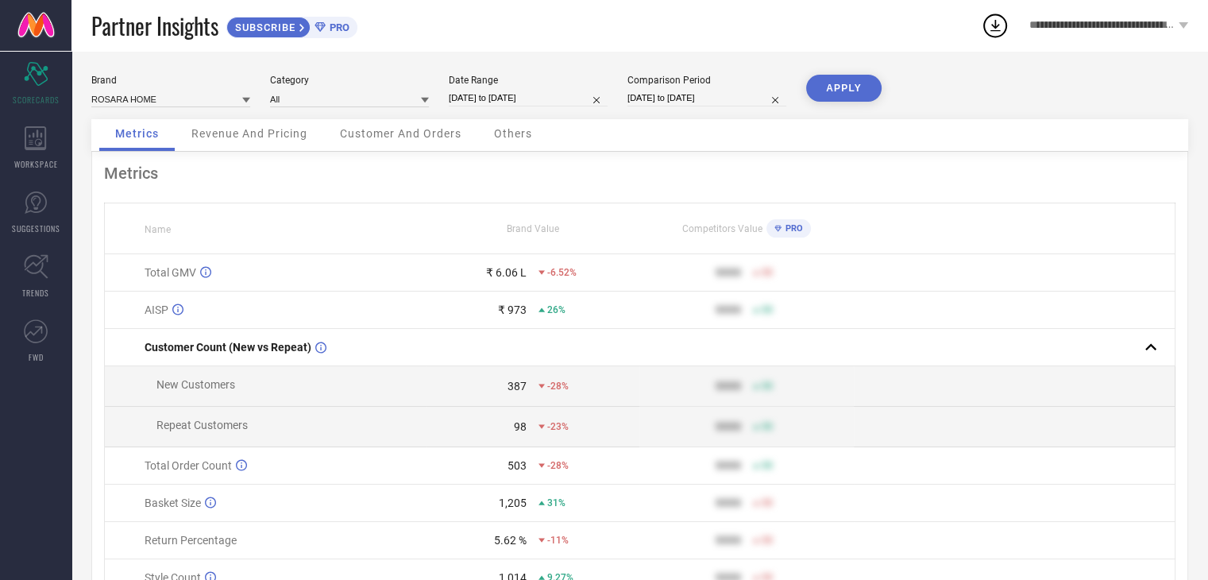
click at [235, 145] on div "Revenue And Pricing" at bounding box center [249, 135] width 148 height 32
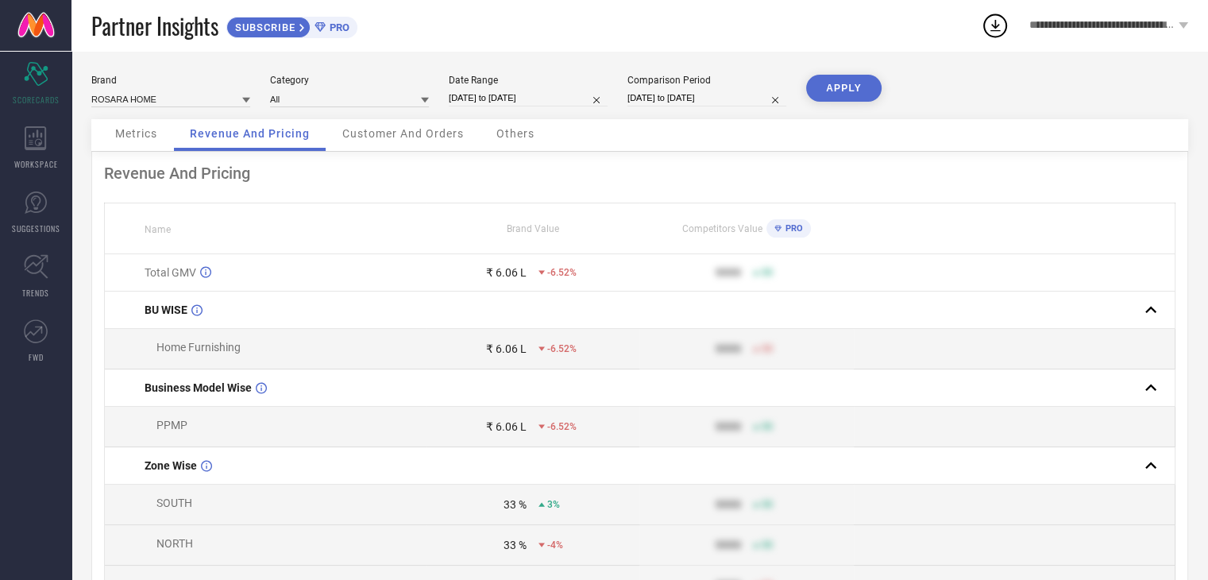
select select "7"
select select "2025"
select select "8"
select select "2025"
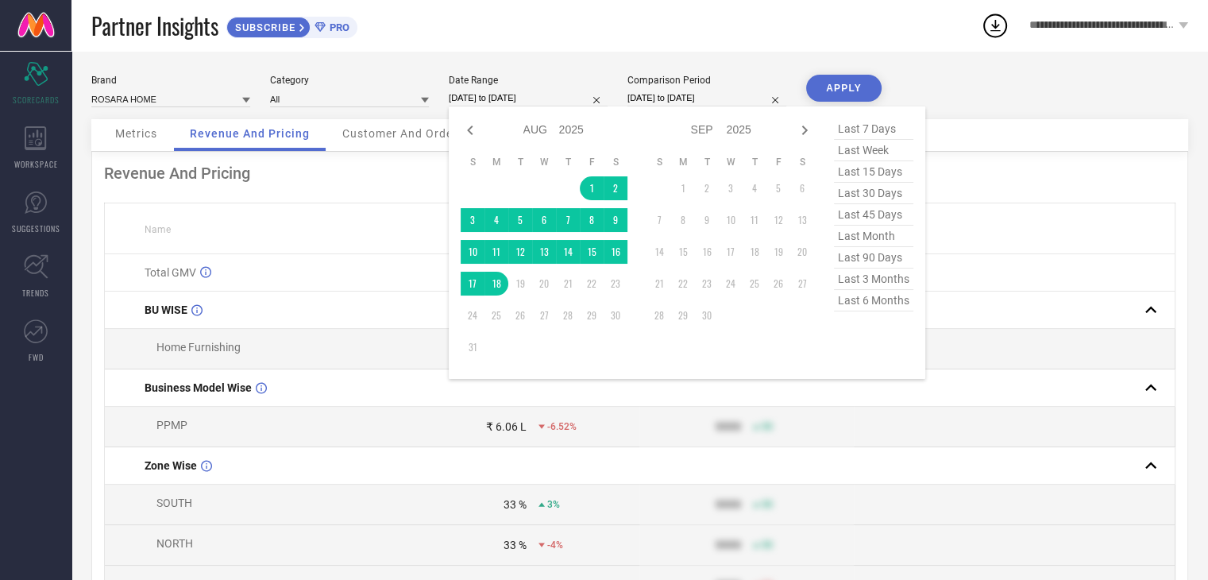
click at [499, 94] on input "[DATE] to [DATE]" at bounding box center [528, 98] width 159 height 17
click at [854, 299] on span "last 6 months" at bounding box center [873, 300] width 79 height 21
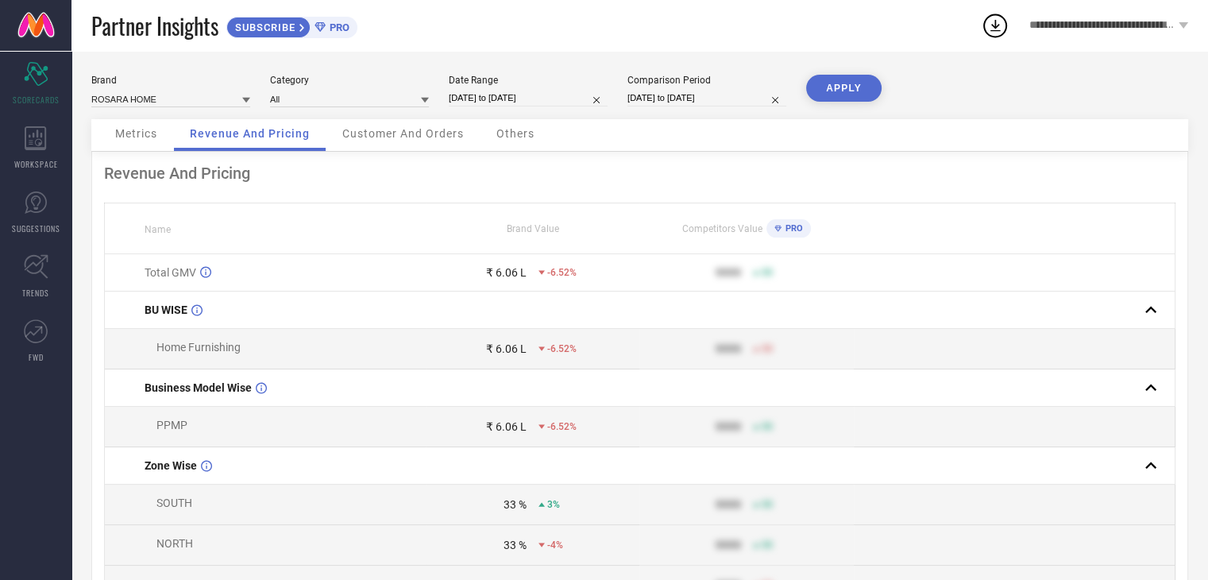
type input "[DATE] to [DATE]"
click at [843, 87] on button "APPLY" at bounding box center [843, 88] width 75 height 27
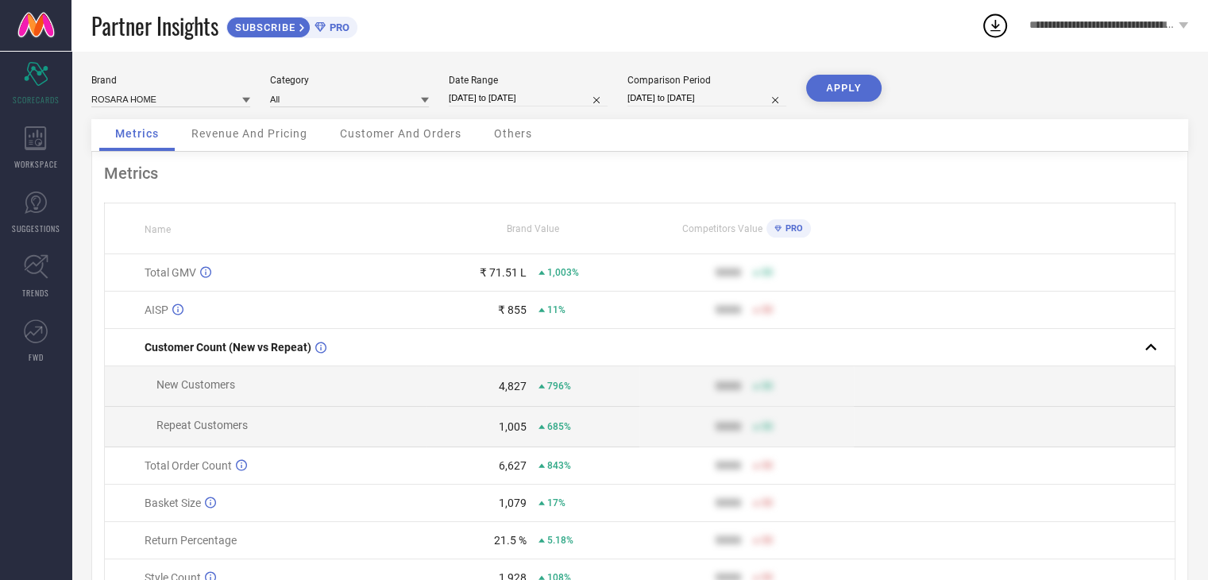
click at [232, 130] on span "Revenue And Pricing" at bounding box center [249, 133] width 116 height 13
